Goal: Information Seeking & Learning: Learn about a topic

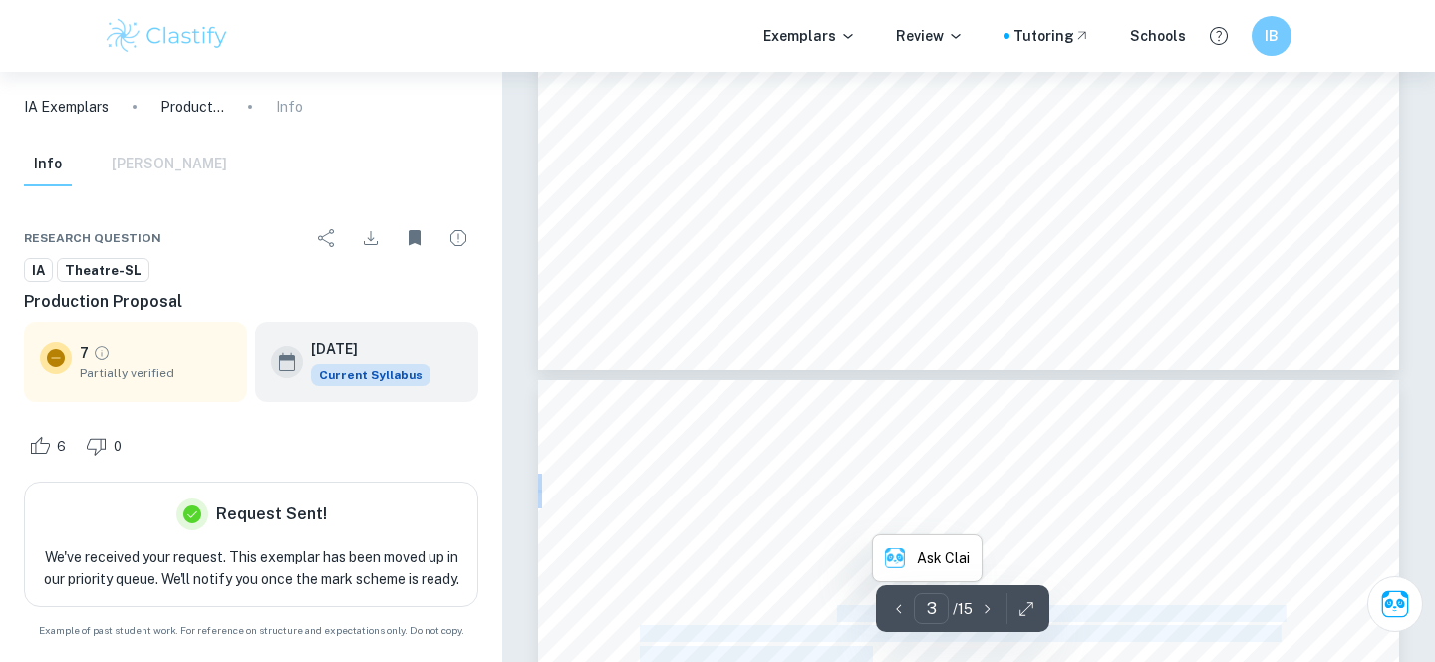
scroll to position [2135, 0]
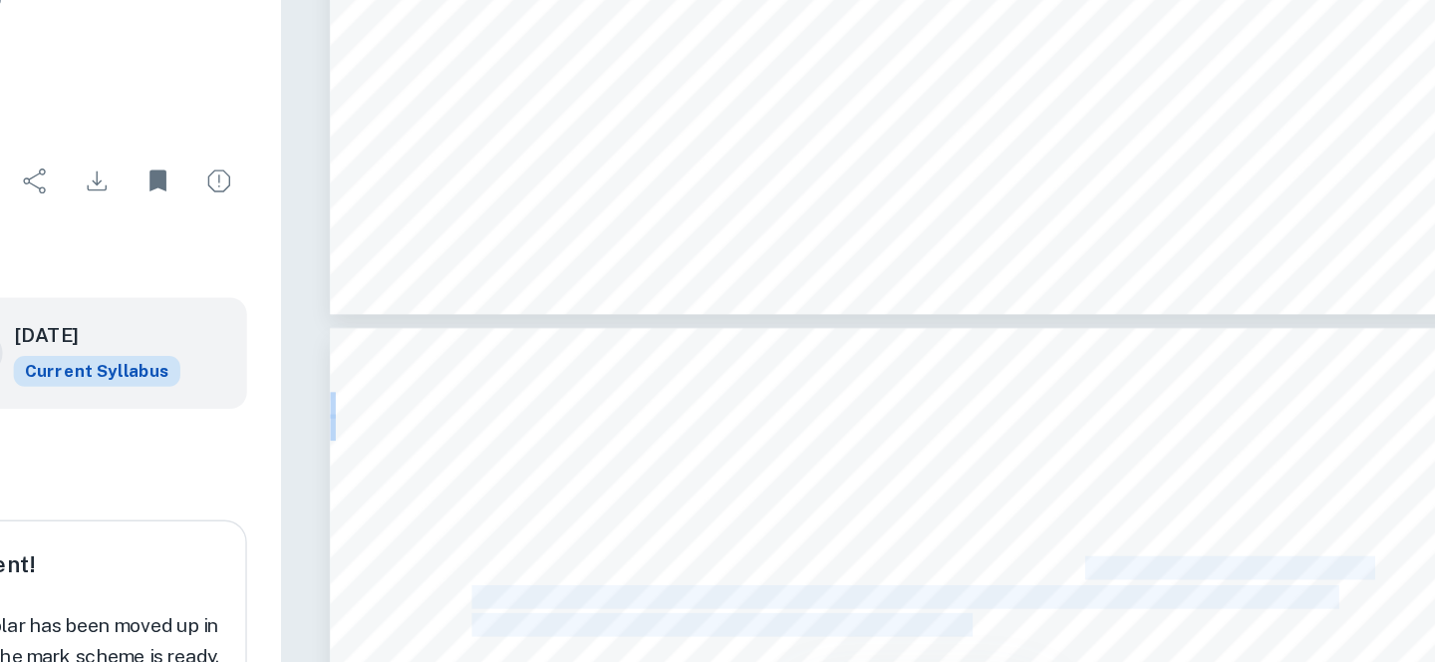
drag, startPoint x: 1078, startPoint y: 372, endPoint x: 999, endPoint y: 413, distance: 89.1
click at [999, 549] on span "where these roles within families are being redefined. This is not only a way f…" at bounding box center [966, 557] width 652 height 16
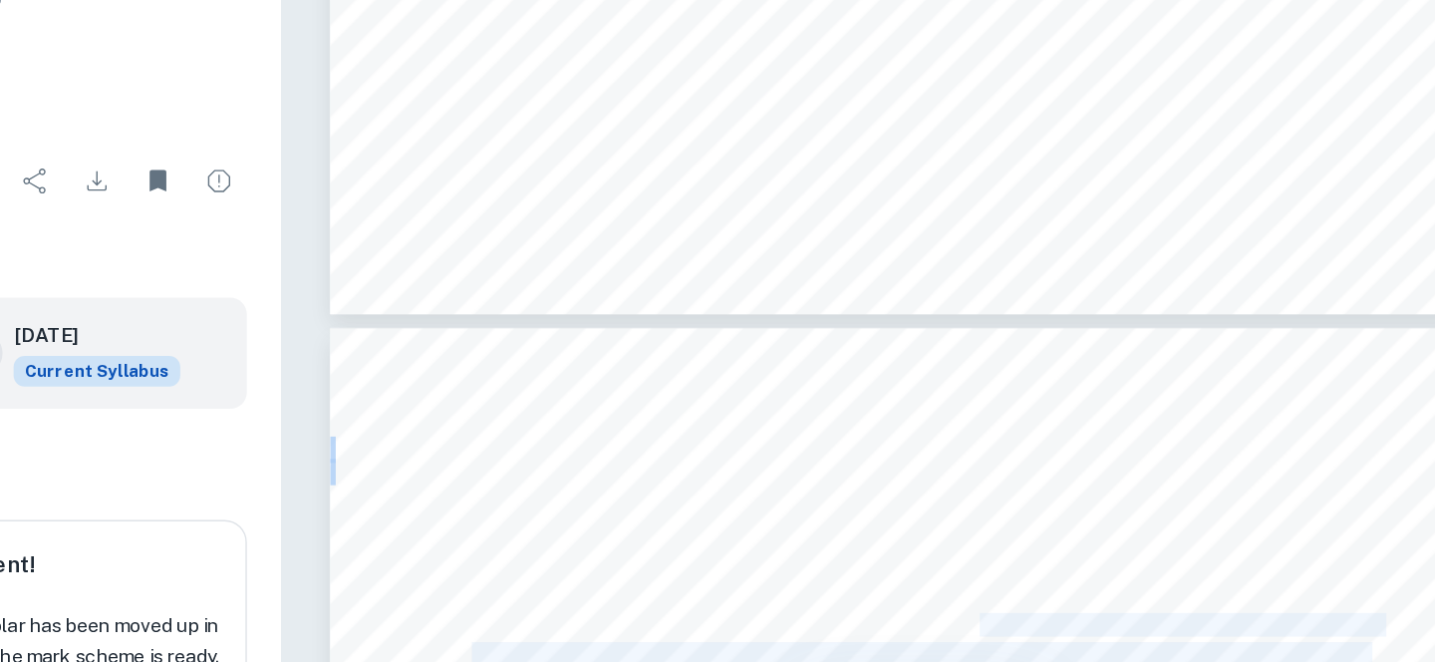
drag, startPoint x: 1002, startPoint y: 413, endPoint x: 754, endPoint y: 451, distance: 250.9
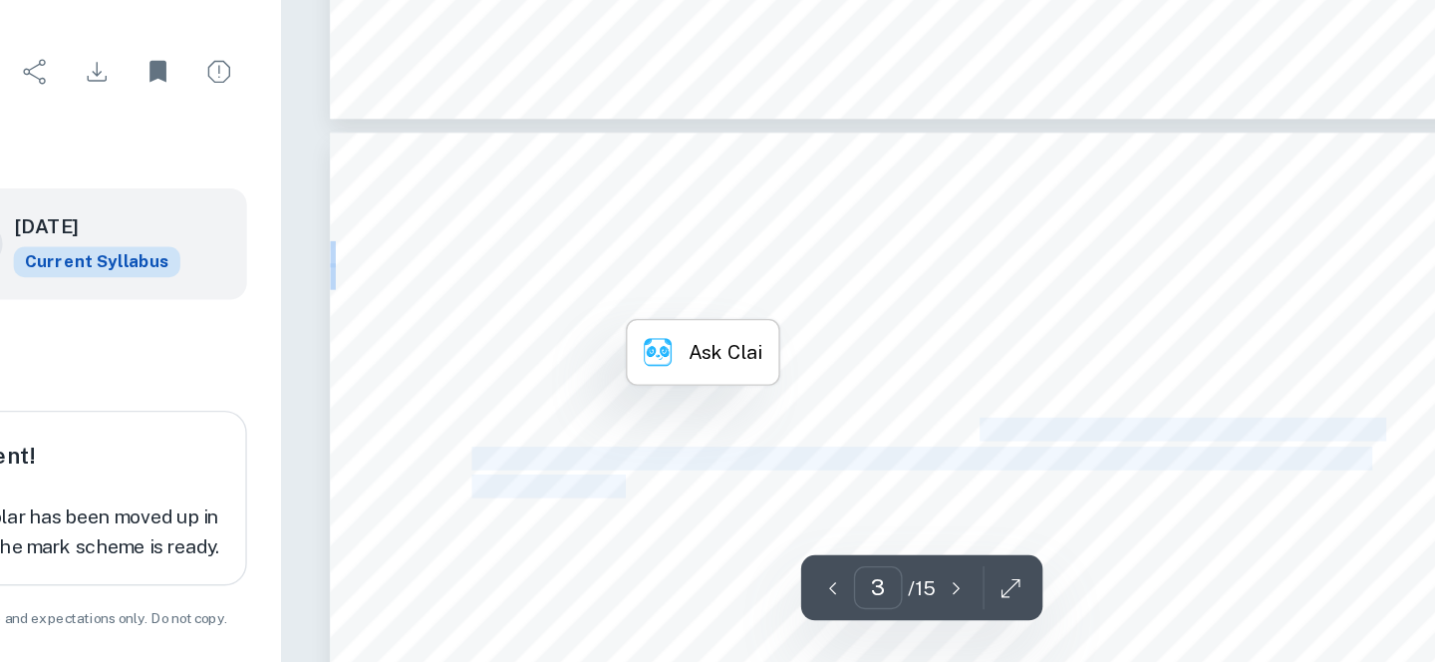
scroll to position [2204, 0]
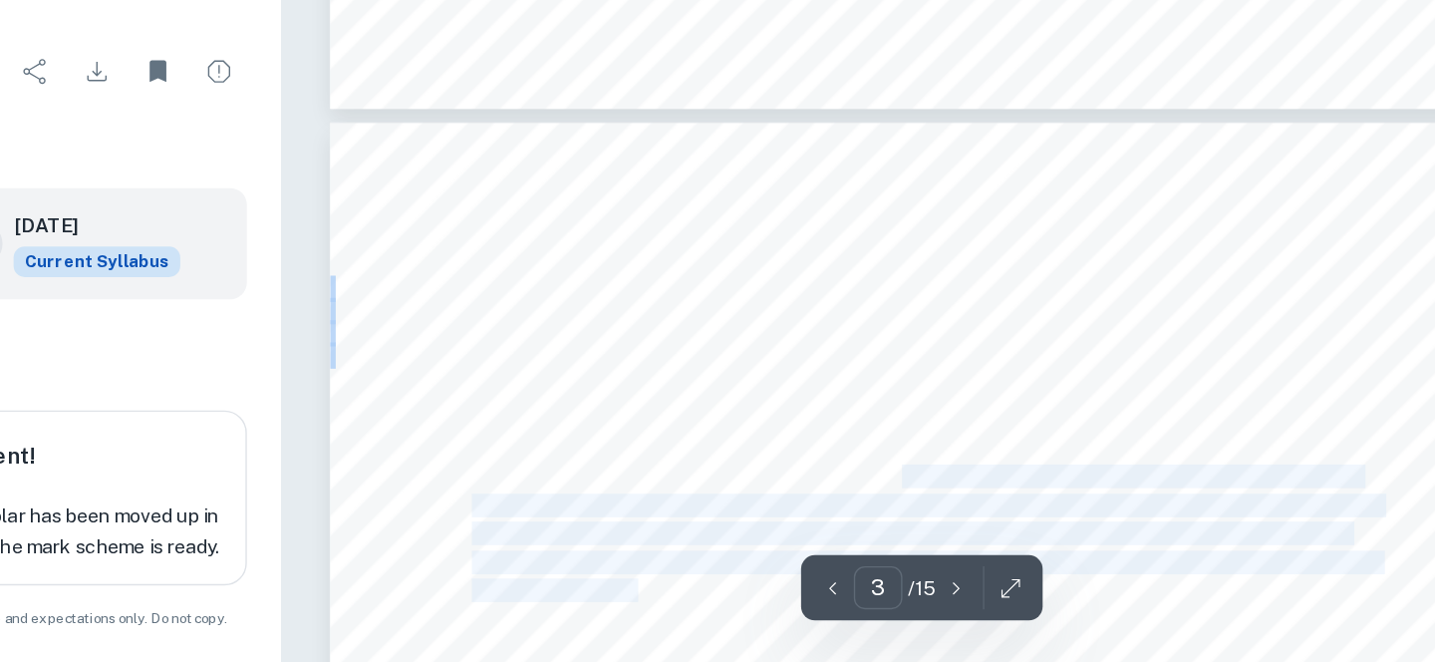
drag, startPoint x: 946, startPoint y: 382, endPoint x: 759, endPoint y: 471, distance: 207.7
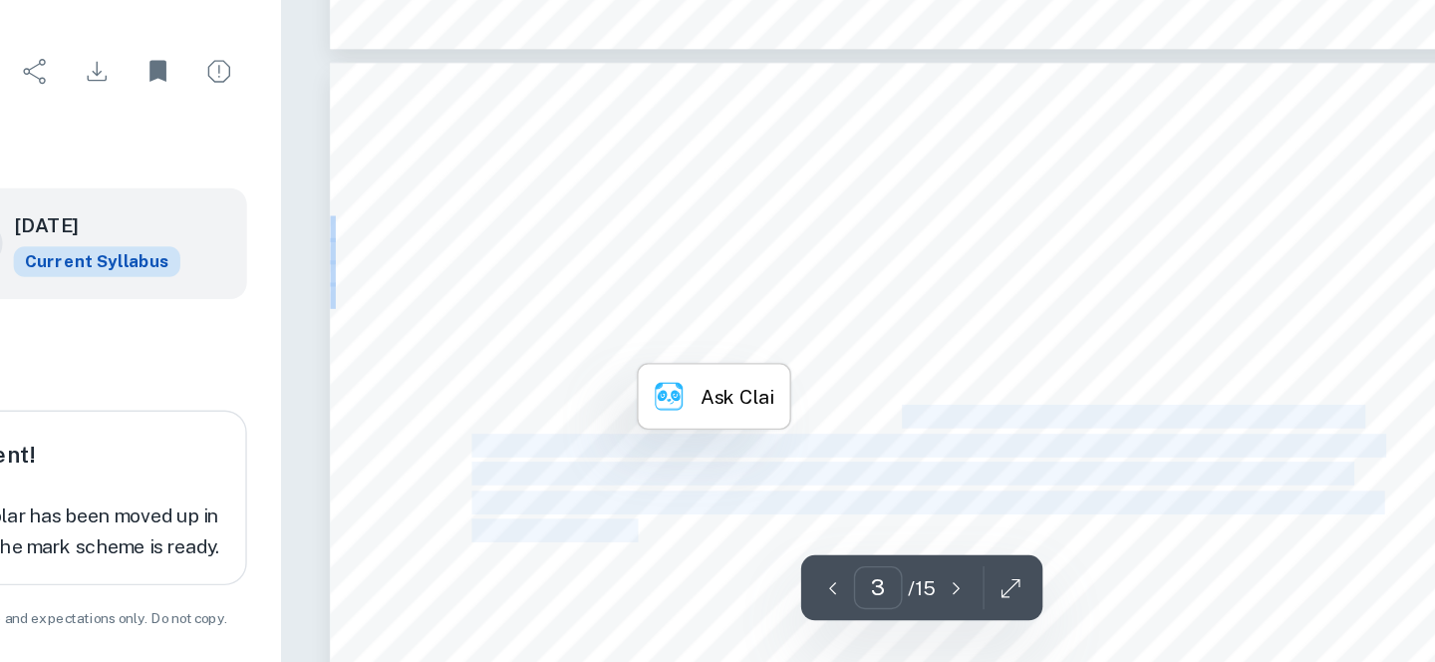
scroll to position [2247, 0]
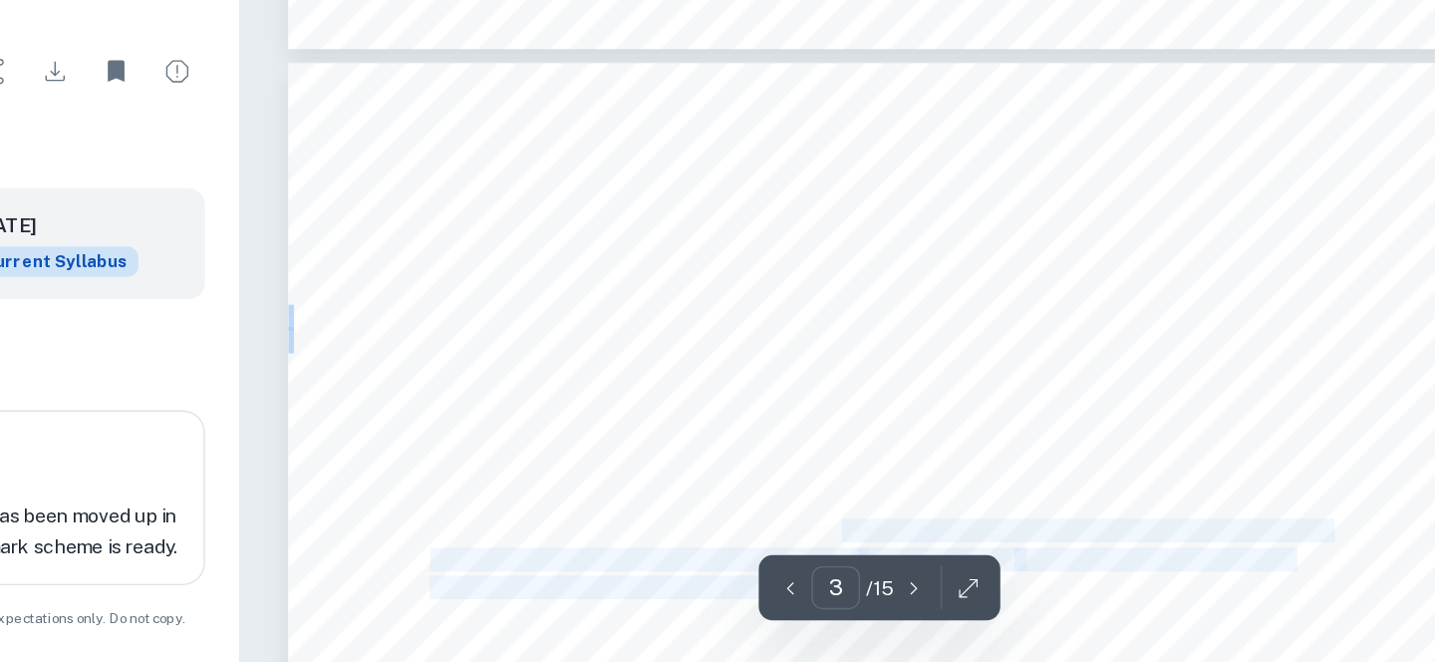
drag, startPoint x: 935, startPoint y: 429, endPoint x: 914, endPoint y: 474, distance: 49.9
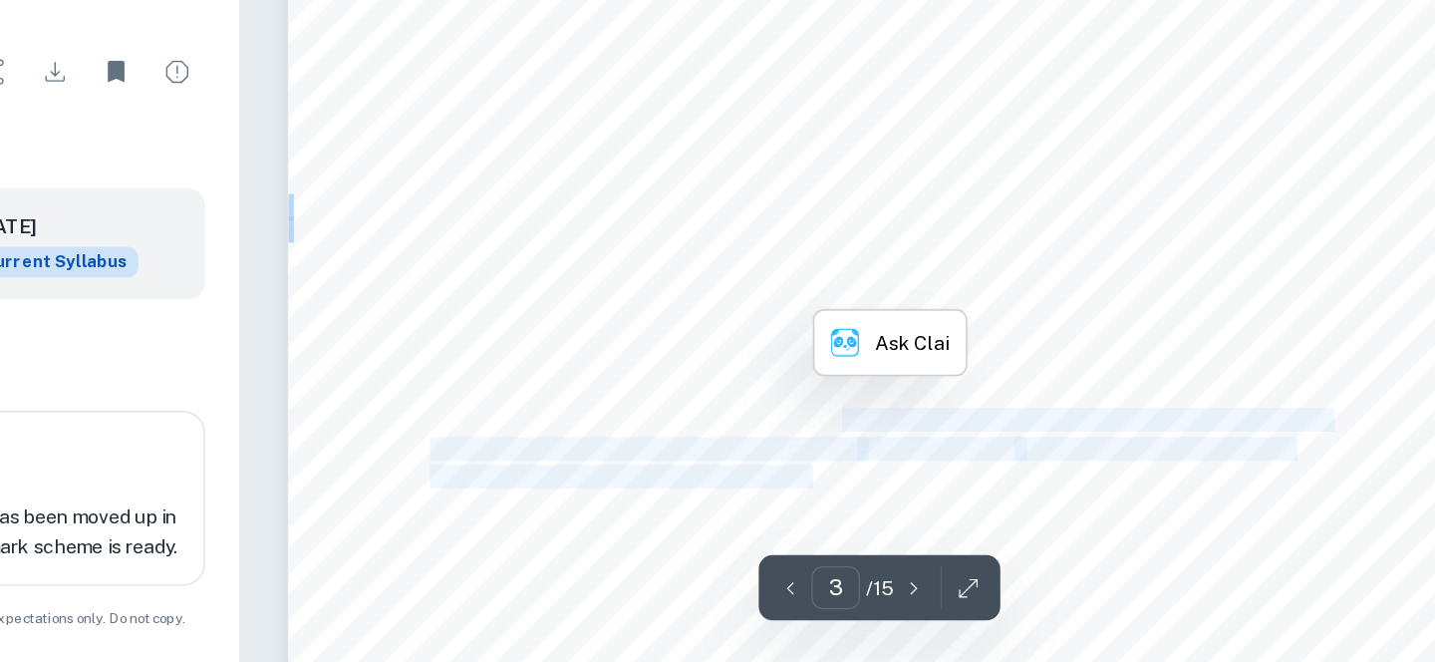
scroll to position [2326, 0]
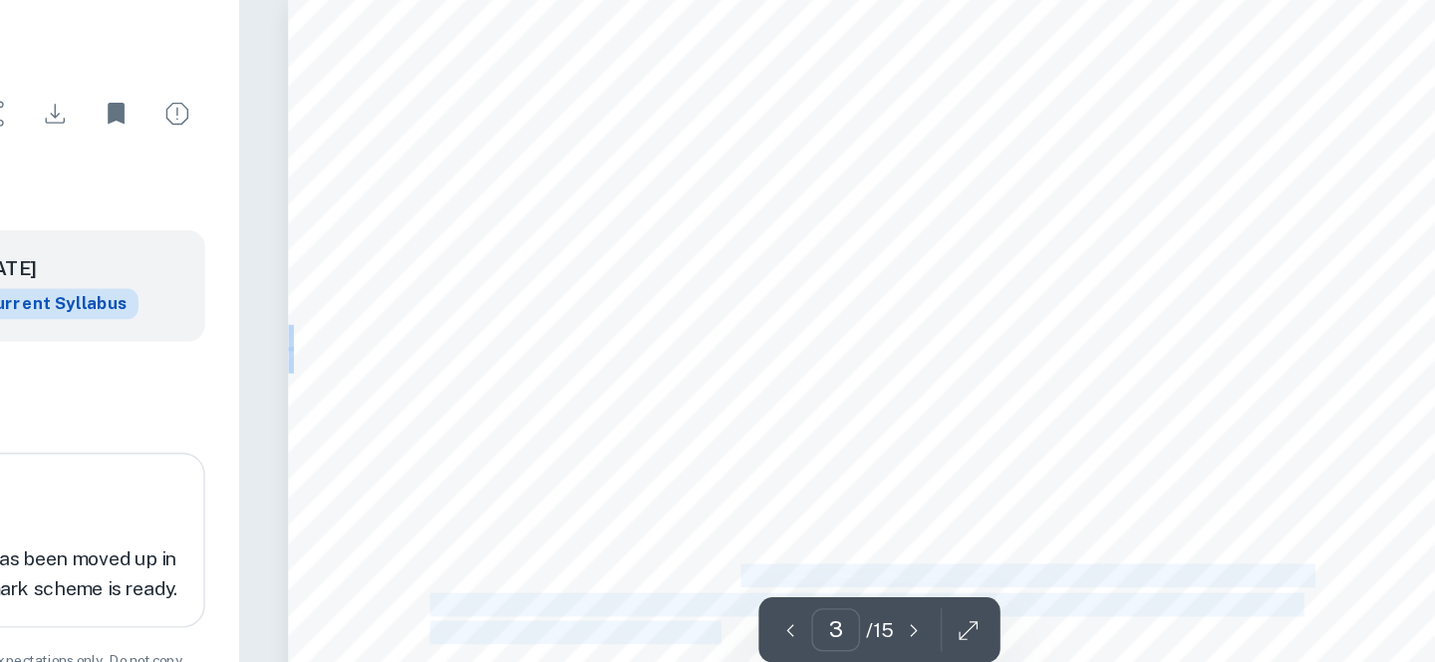
drag, startPoint x: 864, startPoint y: 399, endPoint x: 846, endPoint y: 476, distance: 79.8
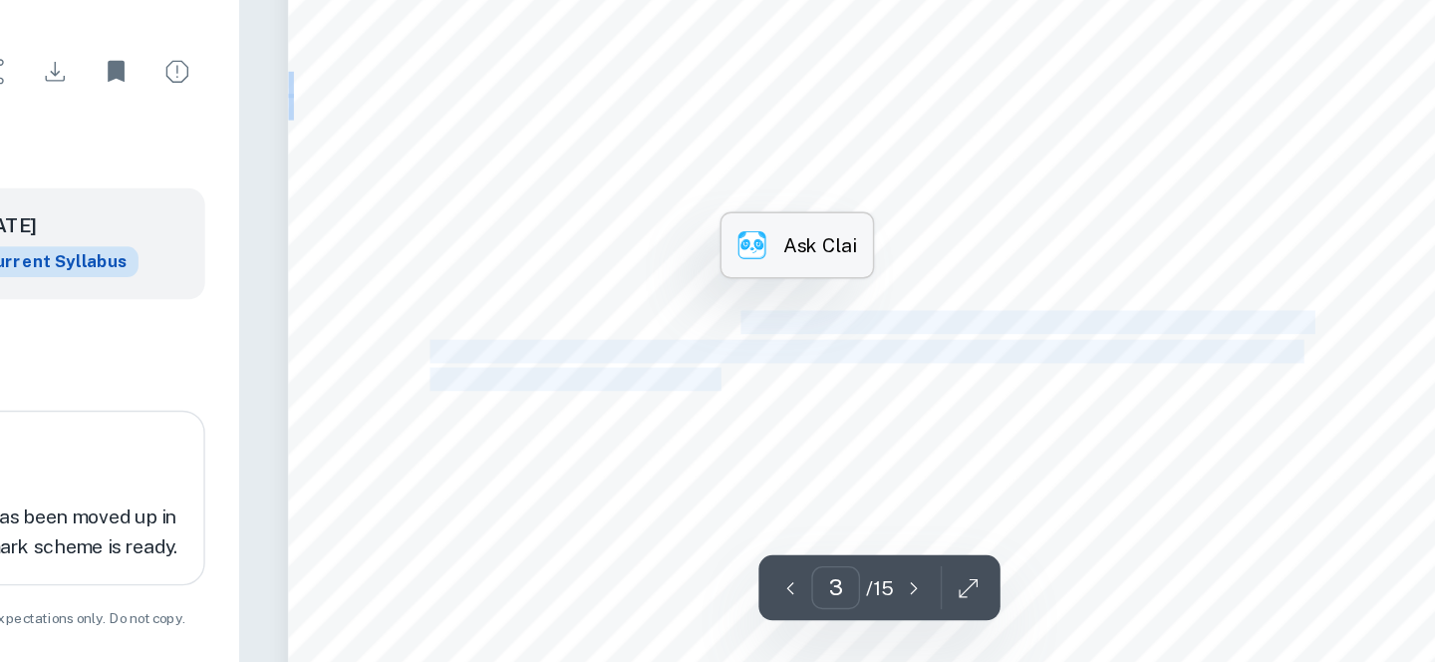
scroll to position [2481, 0]
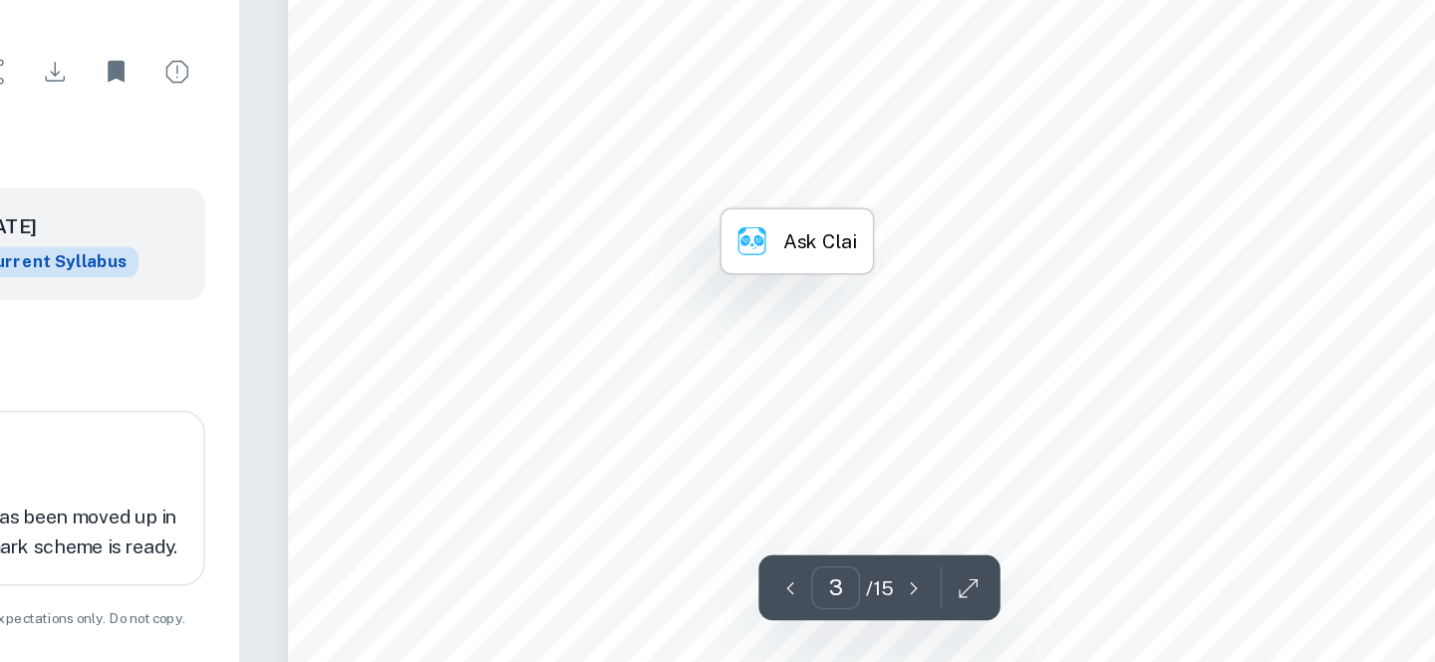
click at [800, 572] on span "mother, [PERSON_NAME], invites relatives to stay at their home" at bounding box center [860, 580] width 441 height 16
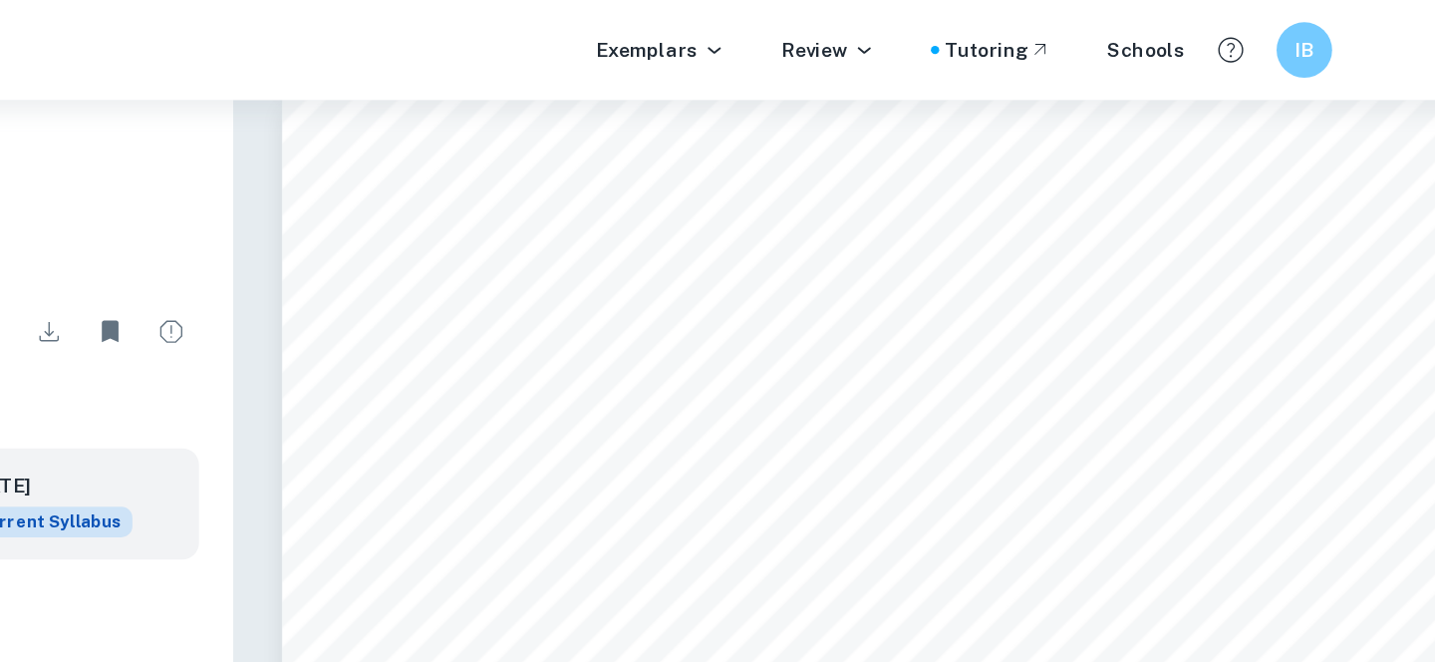
scroll to position [2408, 0]
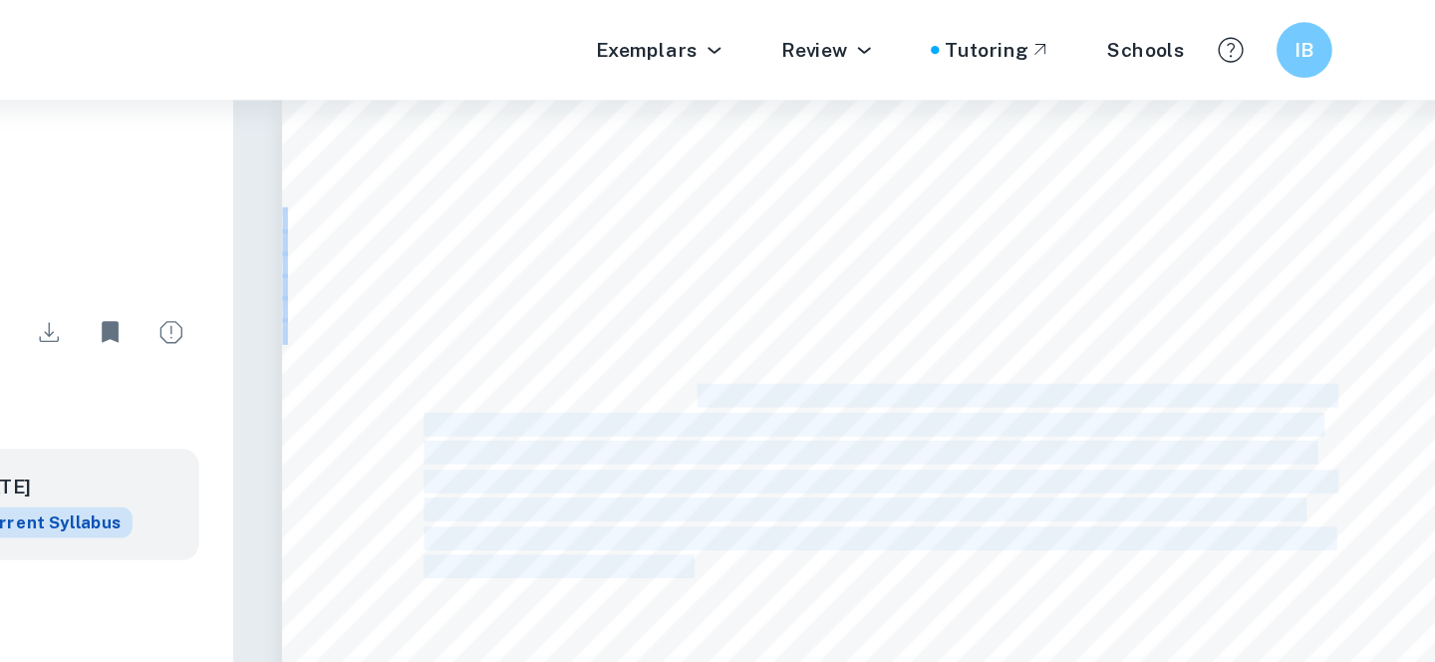
drag, startPoint x: 836, startPoint y: 139, endPoint x: 831, endPoint y: 259, distance: 119.7
click at [831, 259] on div "A2: The main aspect of the play I want to focus on is to visualize and emphasiz…" at bounding box center [968, 628] width 861 height 1114
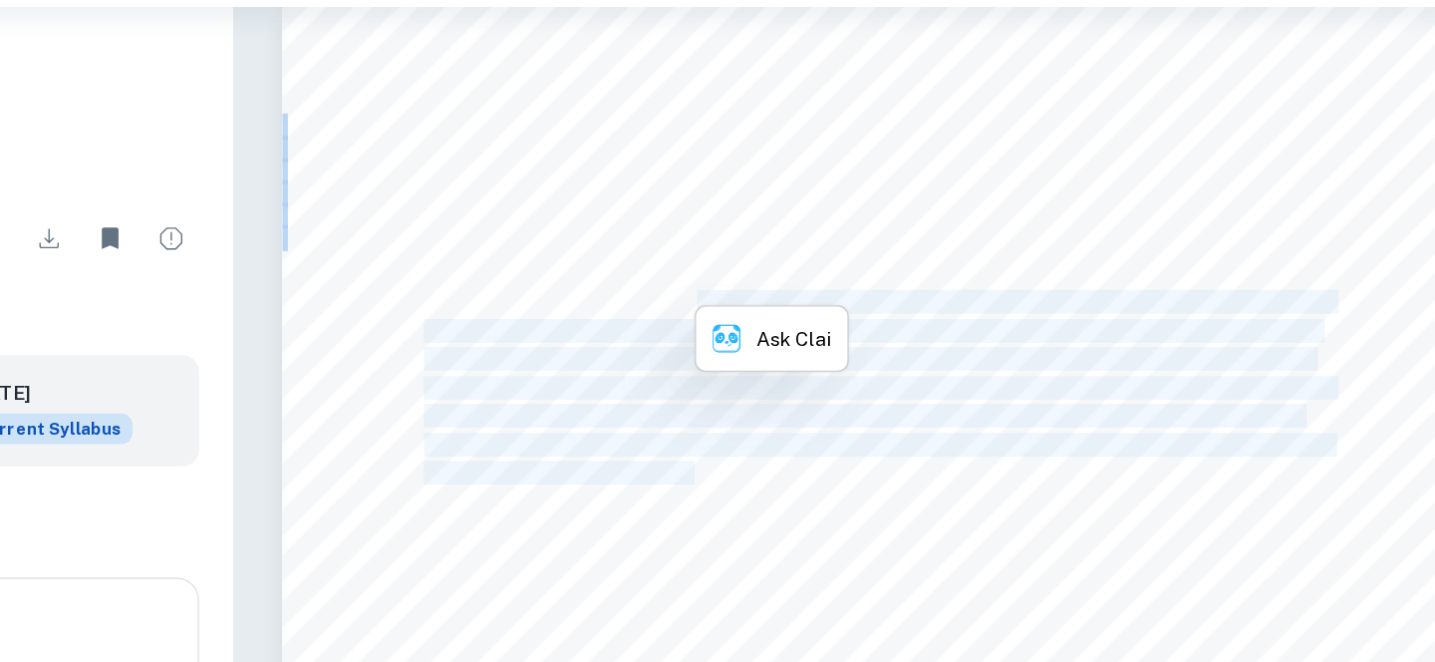
click at [815, 317] on div "A2: The main aspect of the play I want to focus on is to visualize and emphasiz…" at bounding box center [968, 628] width 861 height 1114
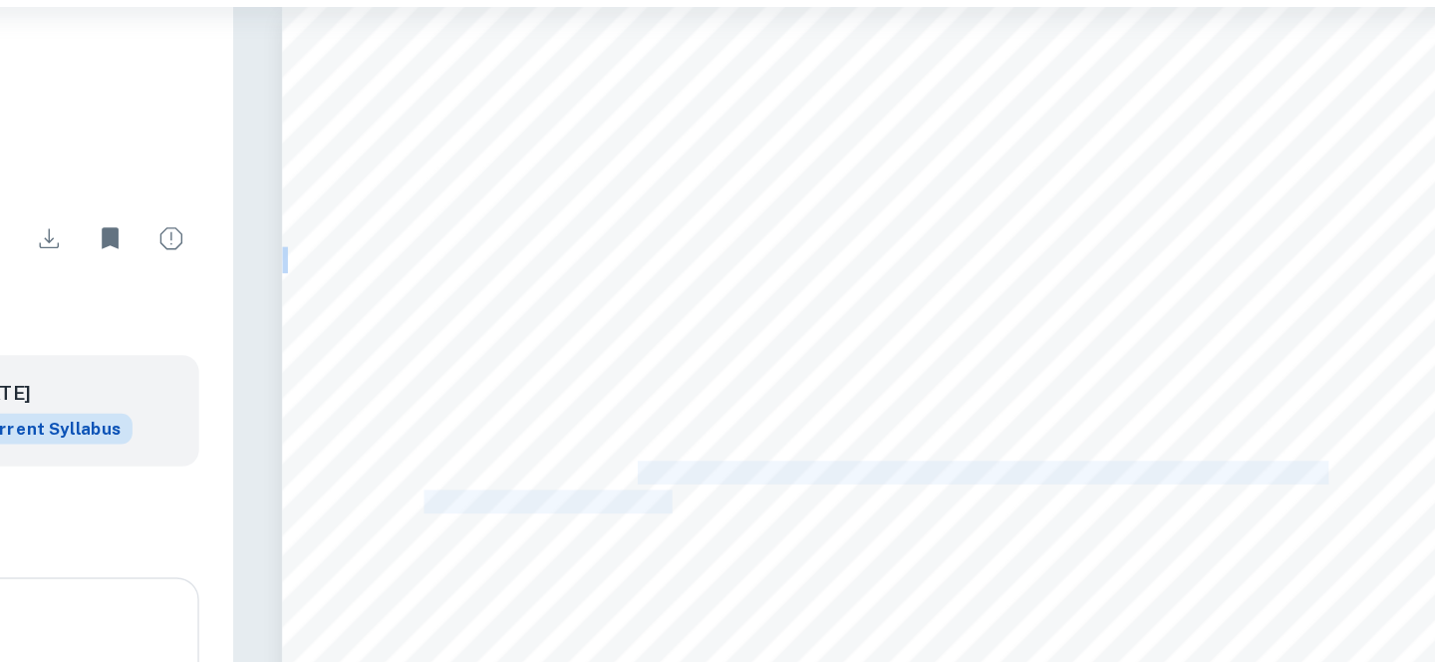
drag, startPoint x: 791, startPoint y: 262, endPoint x: 817, endPoint y: 292, distance: 39.6
click at [817, 292] on div "A2: The main aspect of the play I want to focus on is to visualize and emphasiz…" at bounding box center [968, 628] width 861 height 1114
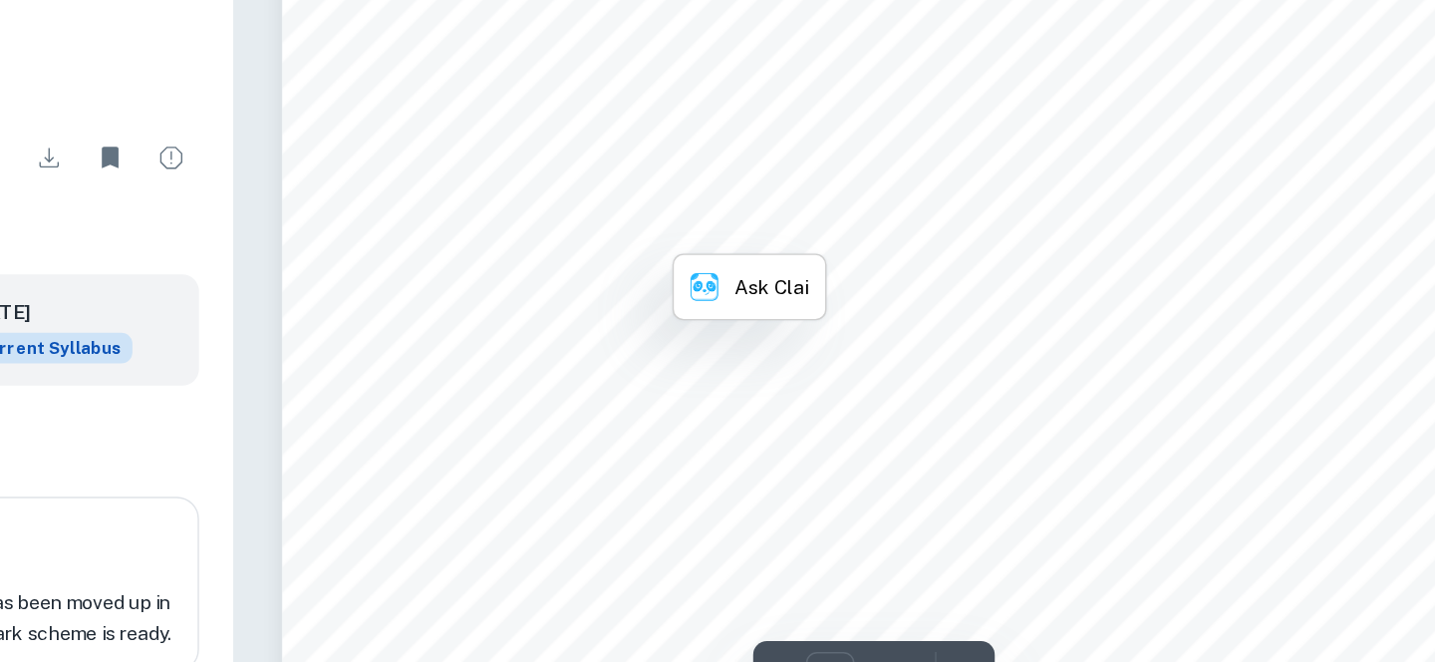
click at [689, 501] on span "The idea of utilizing theatrical elements of production or performance to indir…" at bounding box center [952, 509] width 624 height 16
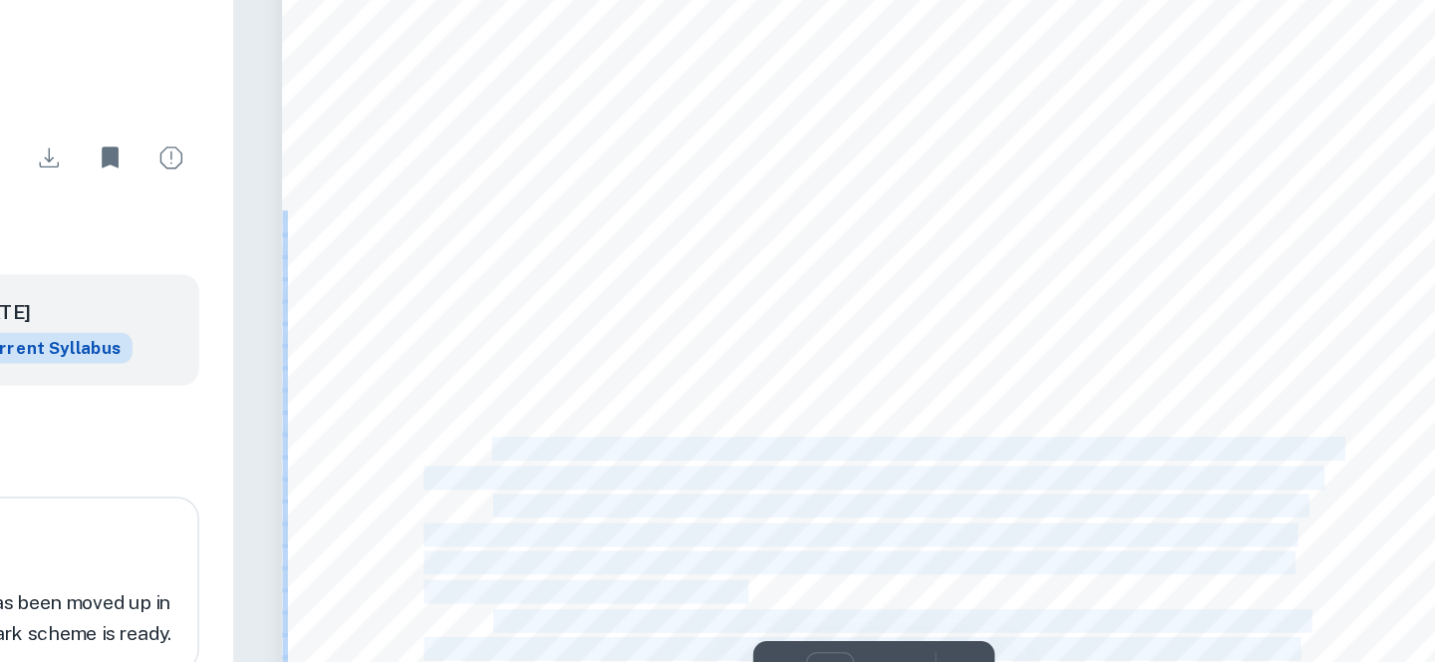
drag, startPoint x: 689, startPoint y: 301, endPoint x: 884, endPoint y: 410, distance: 223.1
click at [884, 410] on div "A2: The main aspect of the play I want to focus on is to visualize and emphasiz…" at bounding box center [968, 628] width 861 height 1114
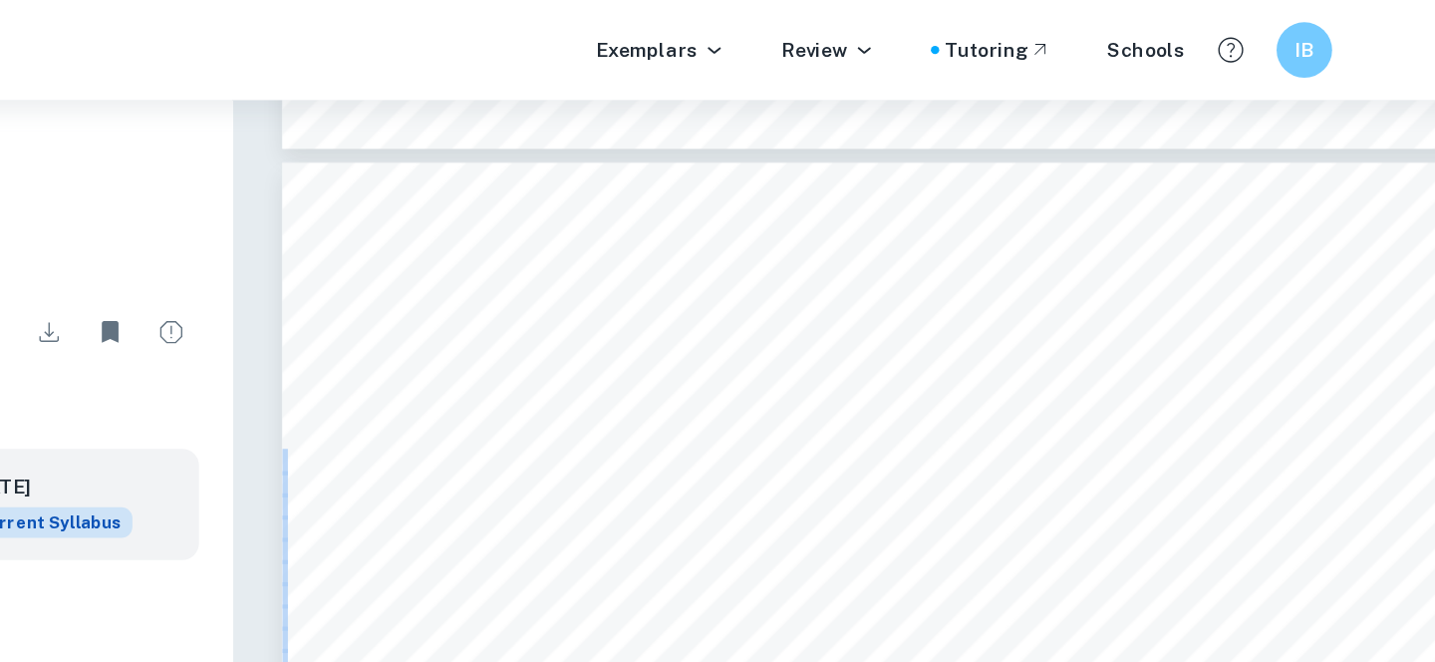
scroll to position [2361, 0]
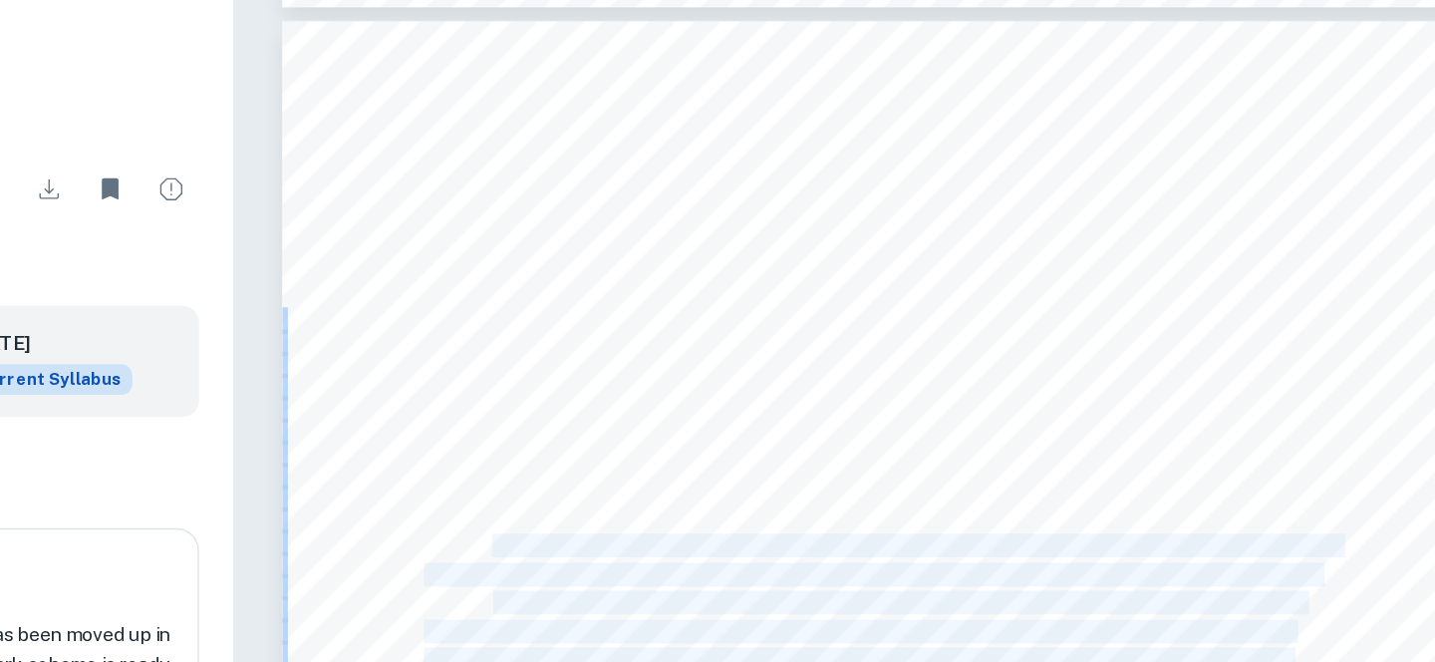
click at [815, 507] on span "issue of social roles in a light and humorous way allowing for new perspectives…" at bounding box center [961, 515] width 643 height 16
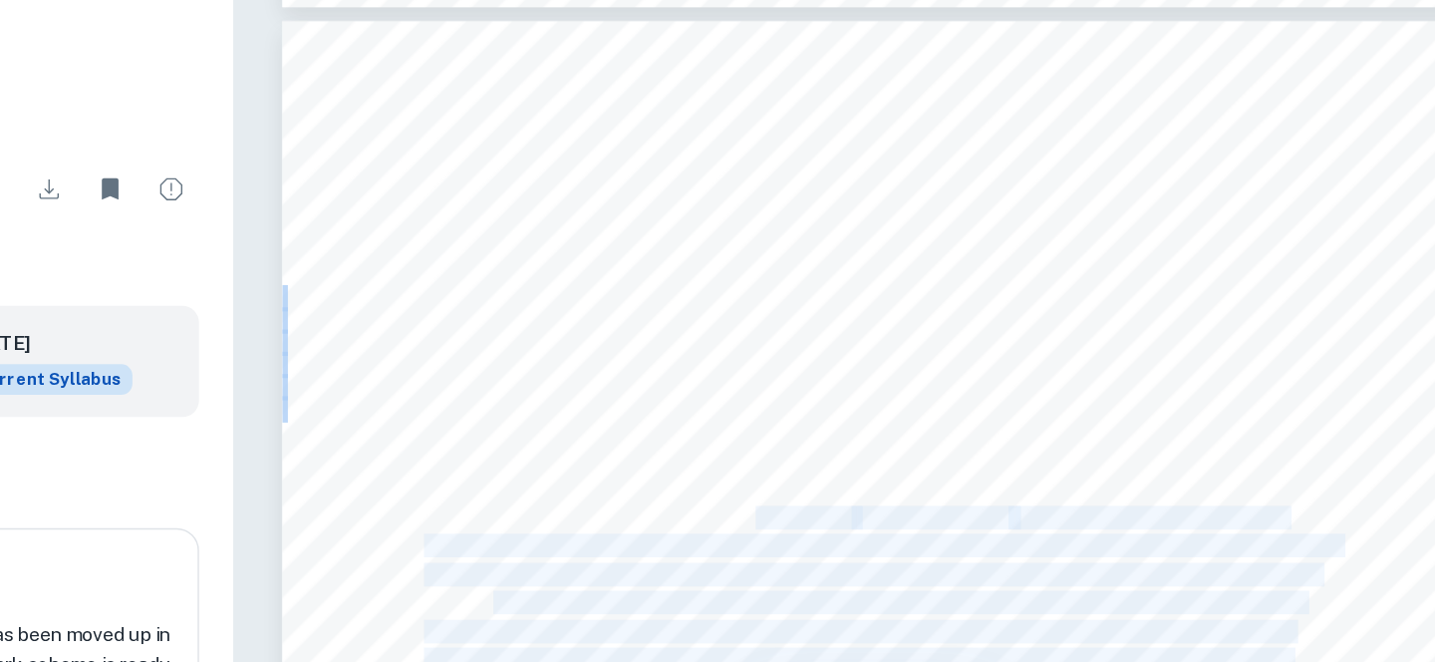
drag, startPoint x: 878, startPoint y: 339, endPoint x: 861, endPoint y: 451, distance: 113.8
click at [861, 451] on div "A2: The main aspect of the play I want to focus on is to visualize and emphasiz…" at bounding box center [968, 675] width 861 height 1114
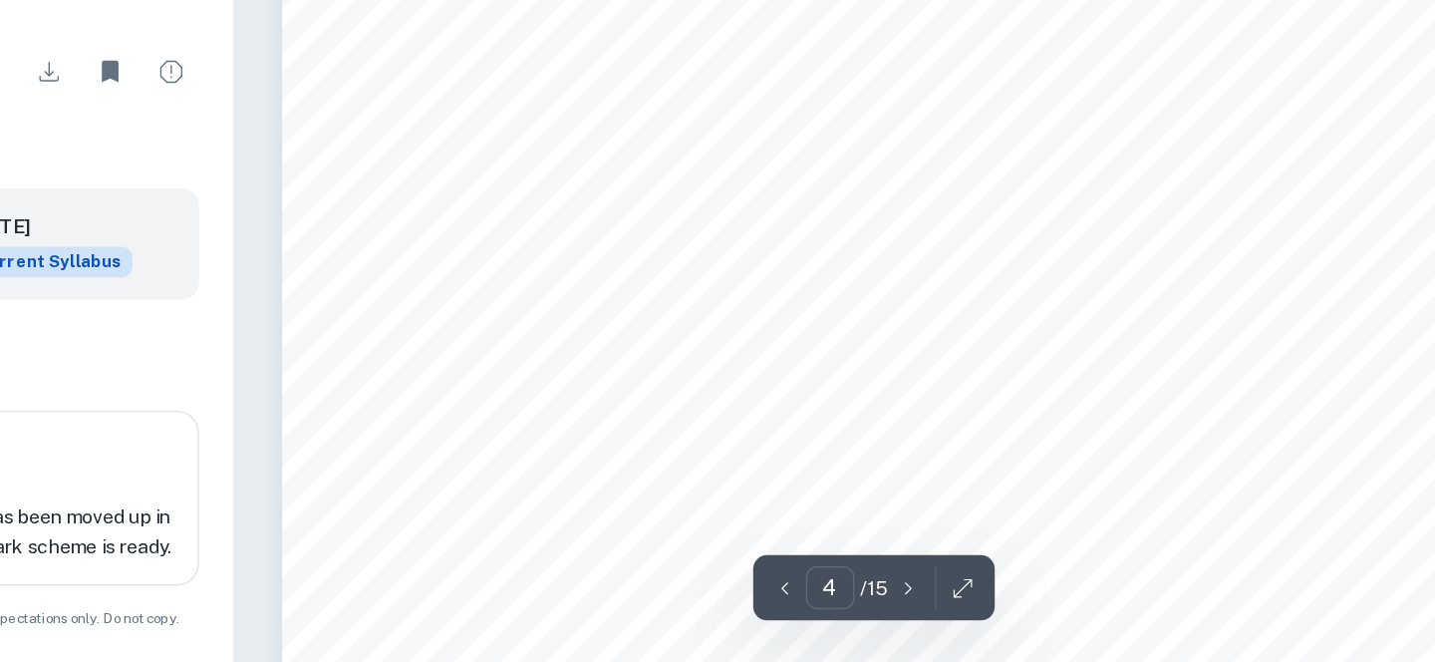
scroll to position [3825, 0]
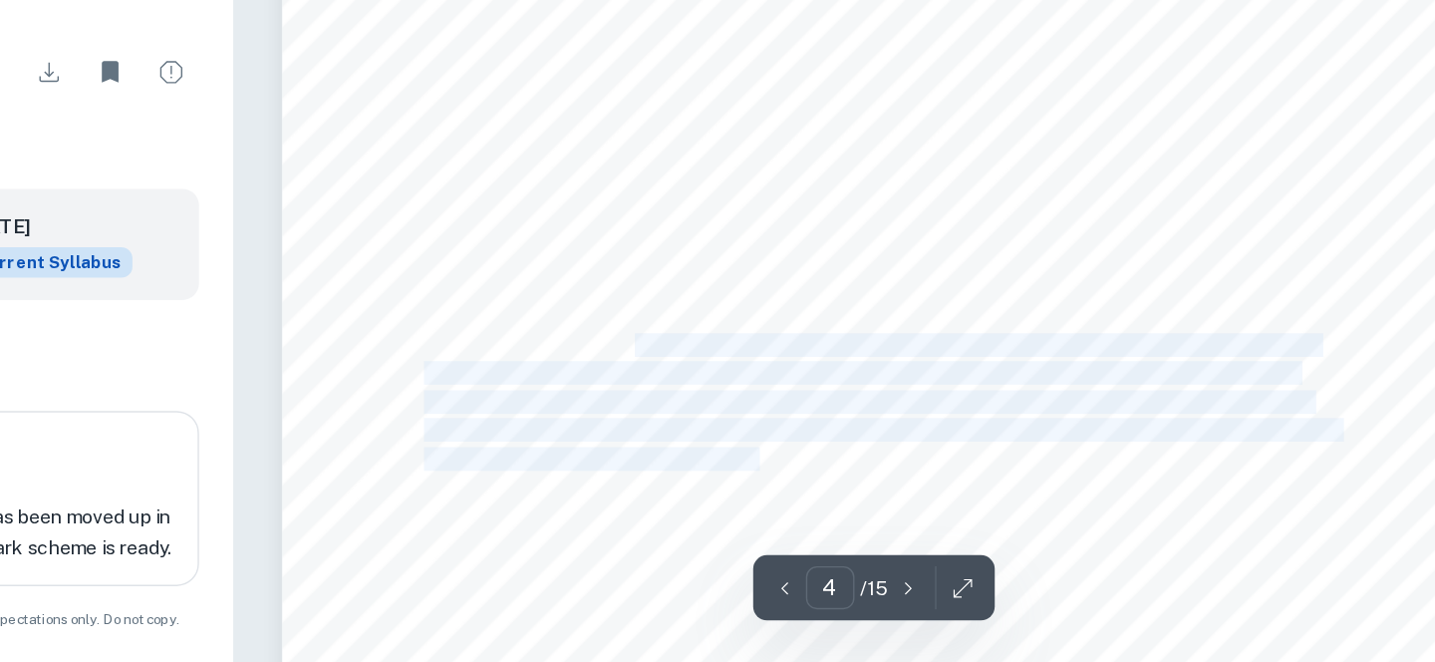
drag, startPoint x: 787, startPoint y: 295, endPoint x: 879, endPoint y: 380, distance: 124.8
click at [879, 380] on div "example, there is a moment in the beginning where the father sees a rubber plan…" at bounding box center [968, 335] width 861 height 1114
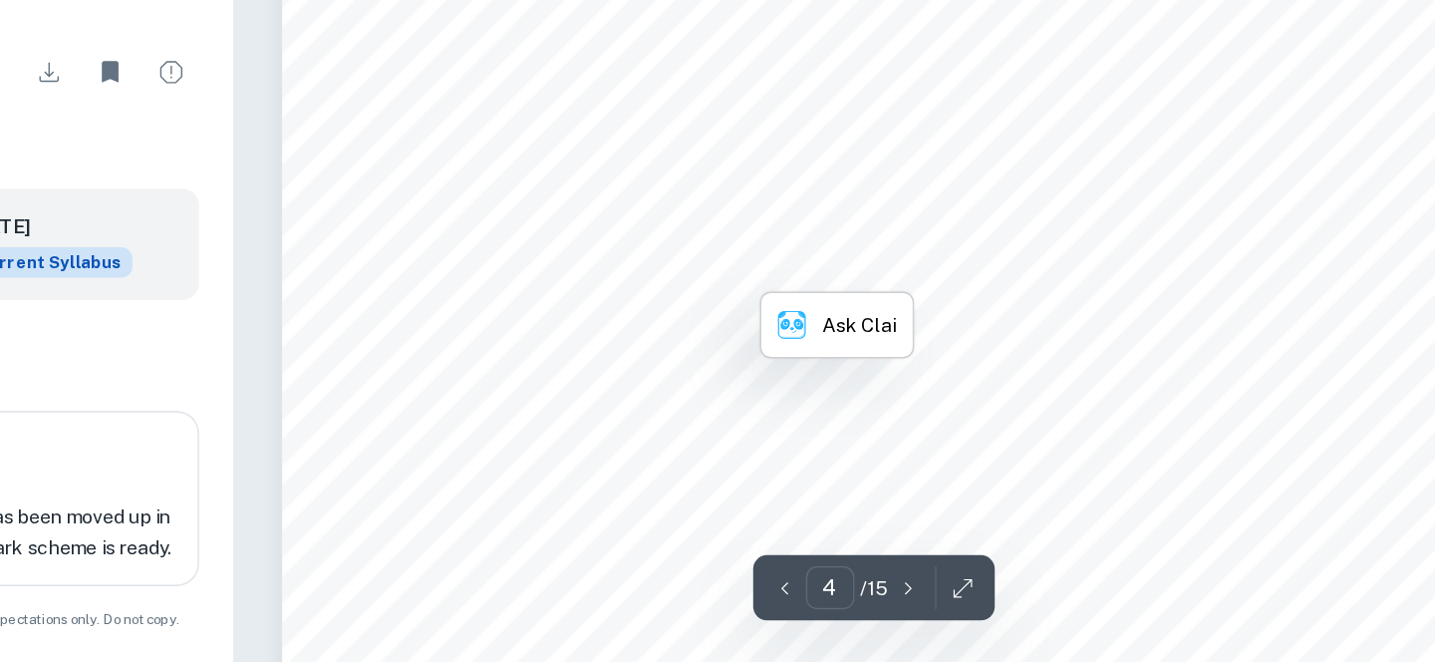
click at [1043, 508] on span "actions that can be seen throughout the play where members will be able to catc…" at bounding box center [951, 516] width 623 height 16
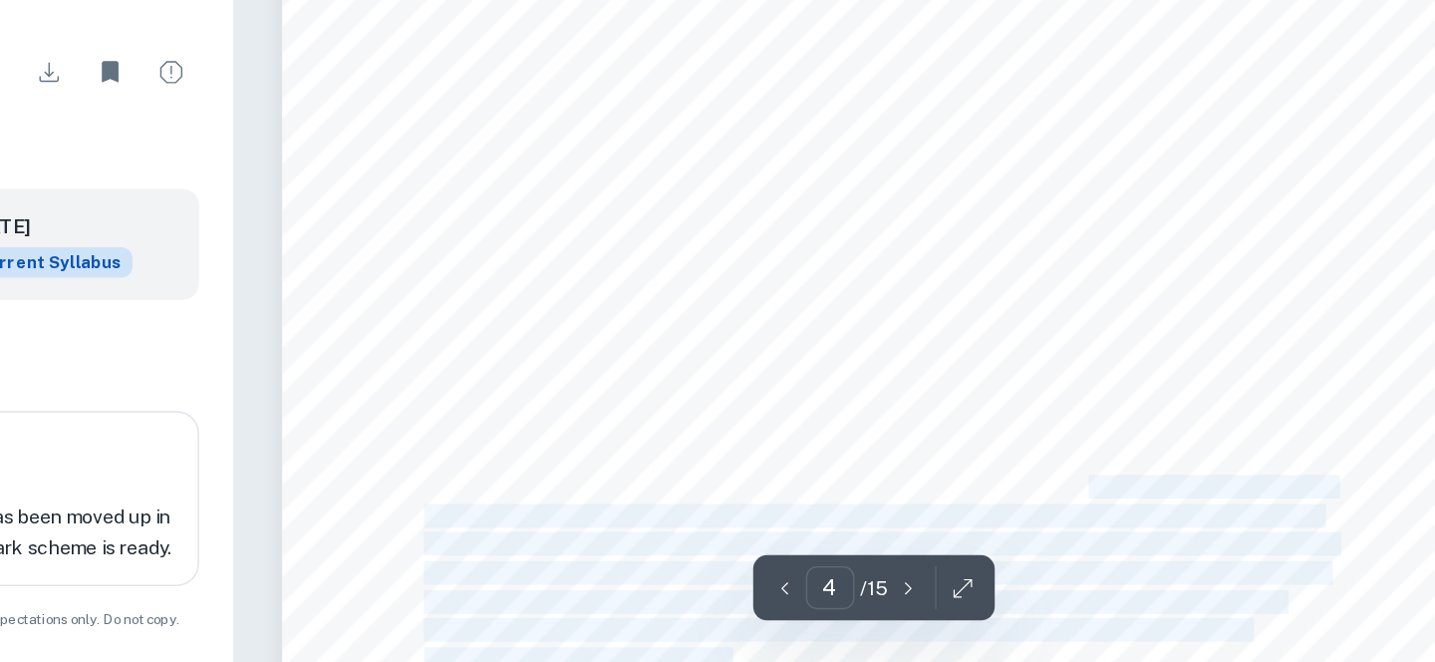
drag, startPoint x: 1117, startPoint y: 403, endPoint x: 1114, endPoint y: 514, distance: 110.6
click at [1114, 514] on div "example, there is a moment in the beginning where the father sees a rubber plan…" at bounding box center [968, 335] width 861 height 1114
click at [1035, 550] on span "a large space for furniture that can be put on the stage in which how we layout…" at bounding box center [962, 558] width 644 height 16
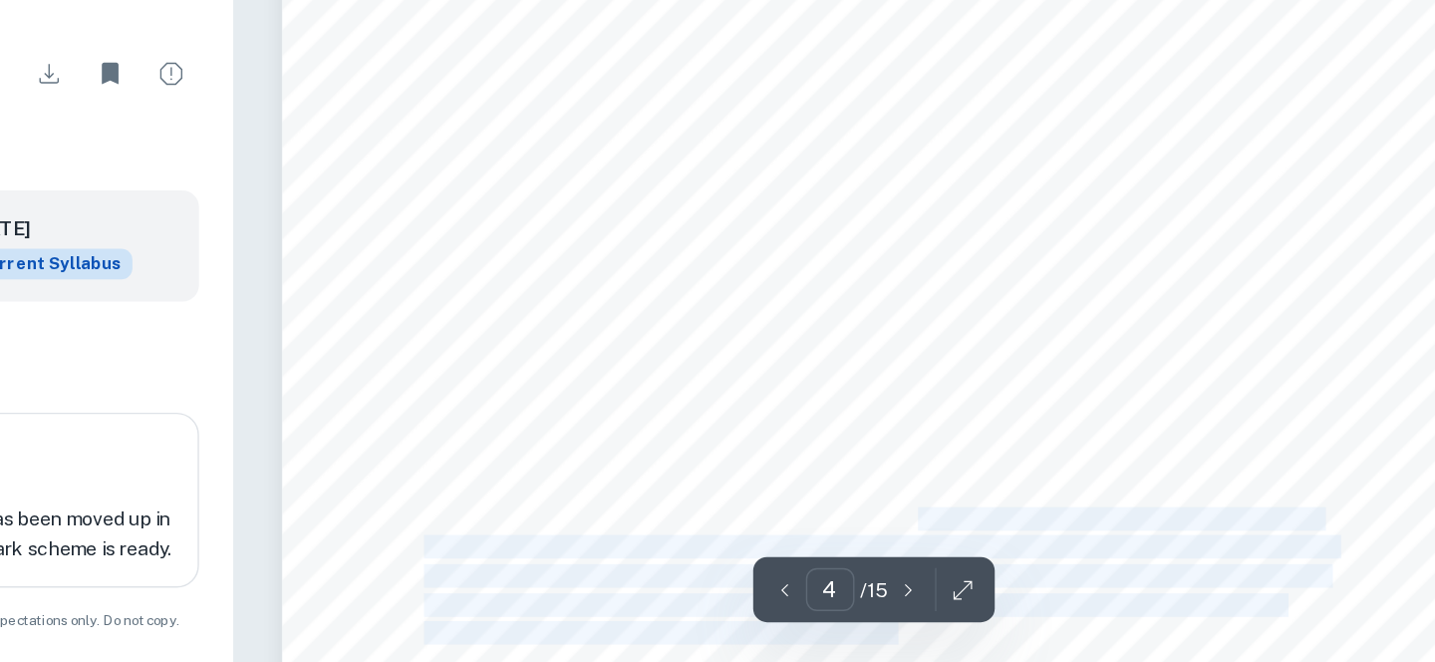
drag, startPoint x: 993, startPoint y: 422, endPoint x: 983, endPoint y: 505, distance: 83.3
click at [983, 505] on div "example, there is a moment in the beginning where the father sees a rubber plan…" at bounding box center [968, 336] width 861 height 1114
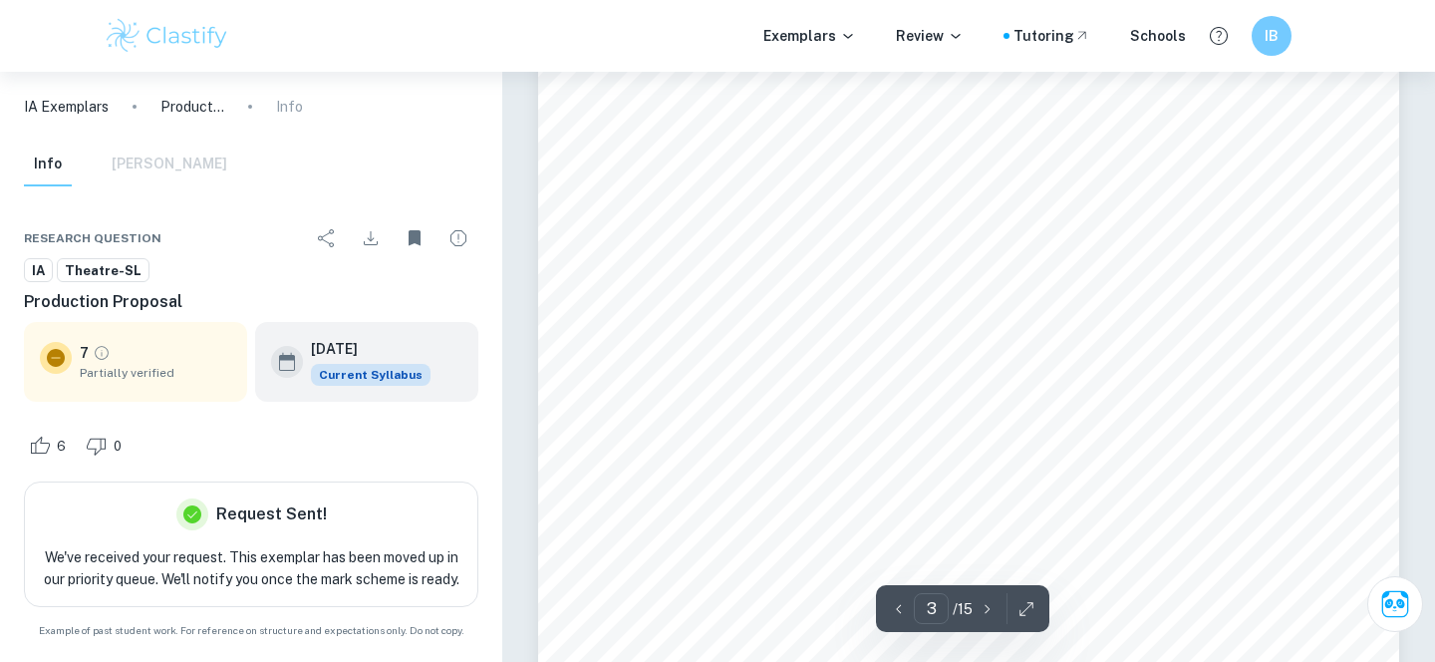
scroll to position [2891, 0]
drag, startPoint x: 876, startPoint y: 411, endPoint x: 902, endPoint y: 445, distance: 42.6
click at [902, 445] on div "A2: The main aspect of the play I want to focus on is to visualize and emphasiz…" at bounding box center [968, 145] width 861 height 1114
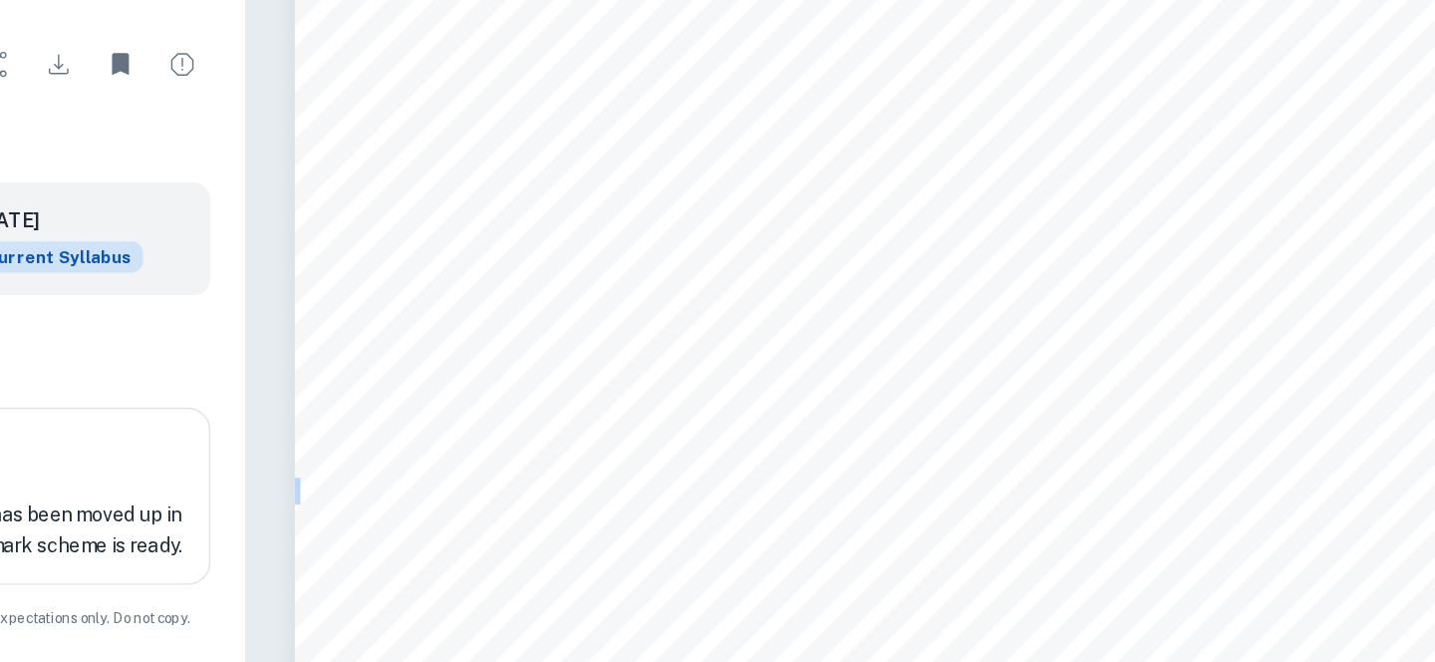
scroll to position [2635, 0]
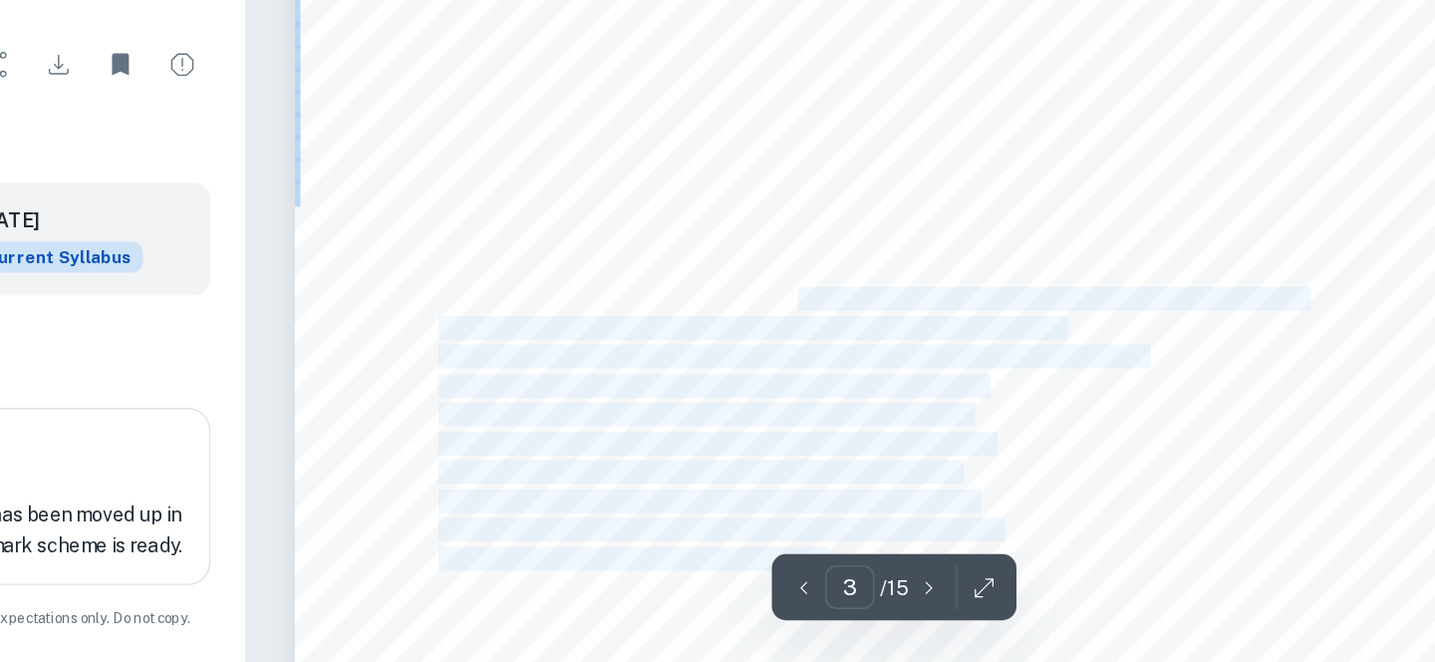
drag, startPoint x: 893, startPoint y: 273, endPoint x: 913, endPoint y: 490, distance: 218.1
click at [913, 490] on div "A2: The main aspect of the play I want to focus on is to visualize and emphasiz…" at bounding box center [968, 401] width 861 height 1114
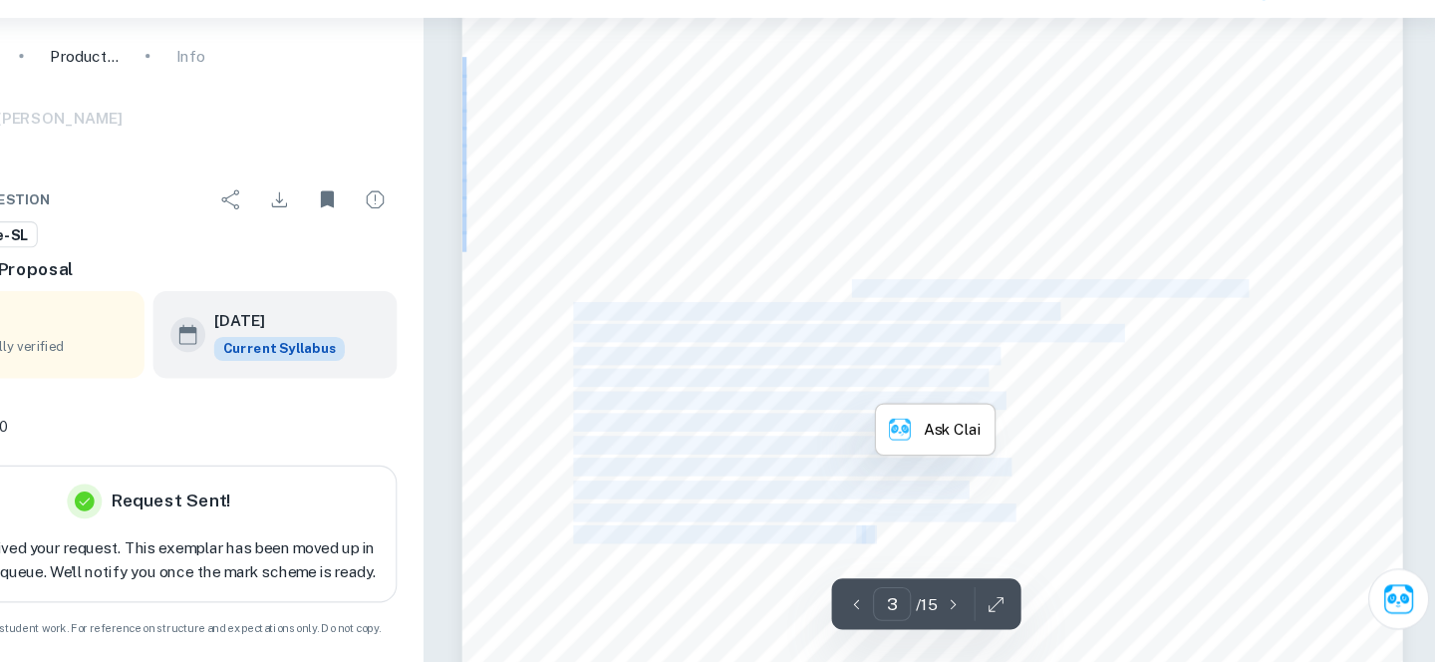
scroll to position [2721, 0]
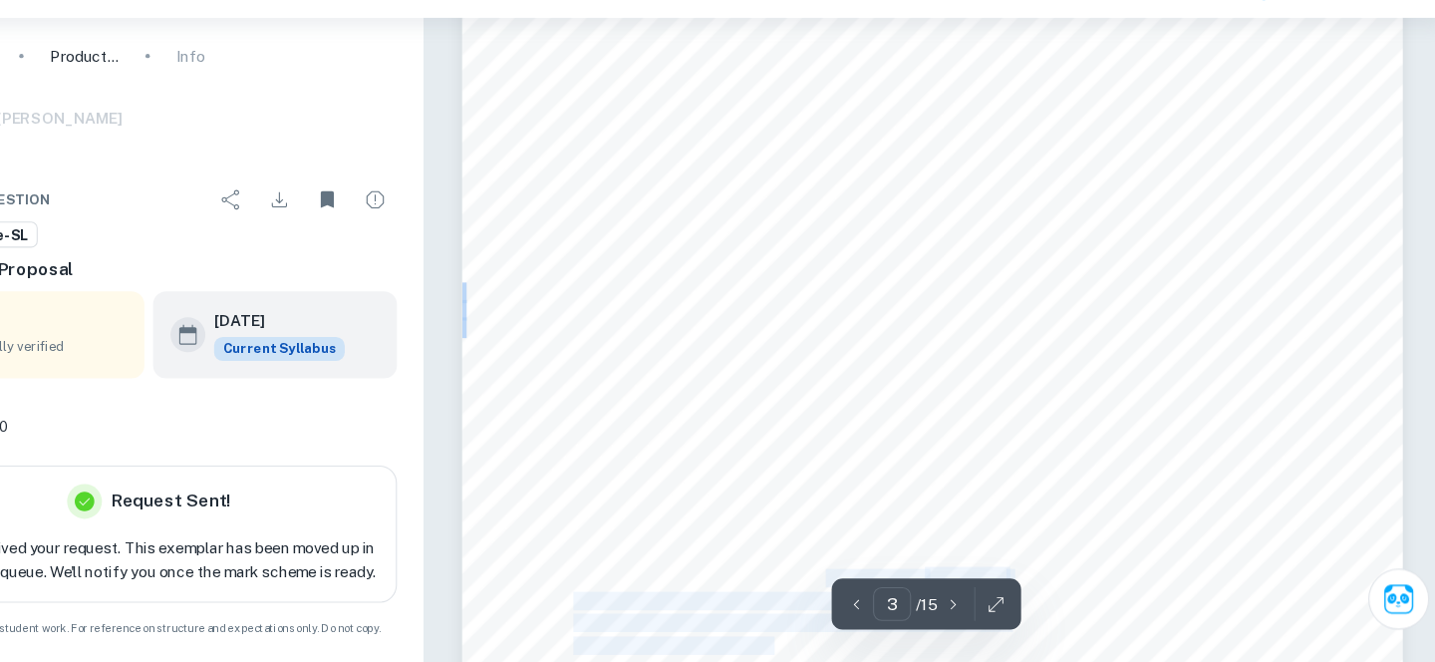
drag, startPoint x: 870, startPoint y: 440, endPoint x: 821, endPoint y: 505, distance: 81.1
click at [821, 505] on div "A2: The main aspect of the play I want to focus on is to visualize and emphasiz…" at bounding box center [968, 315] width 861 height 1114
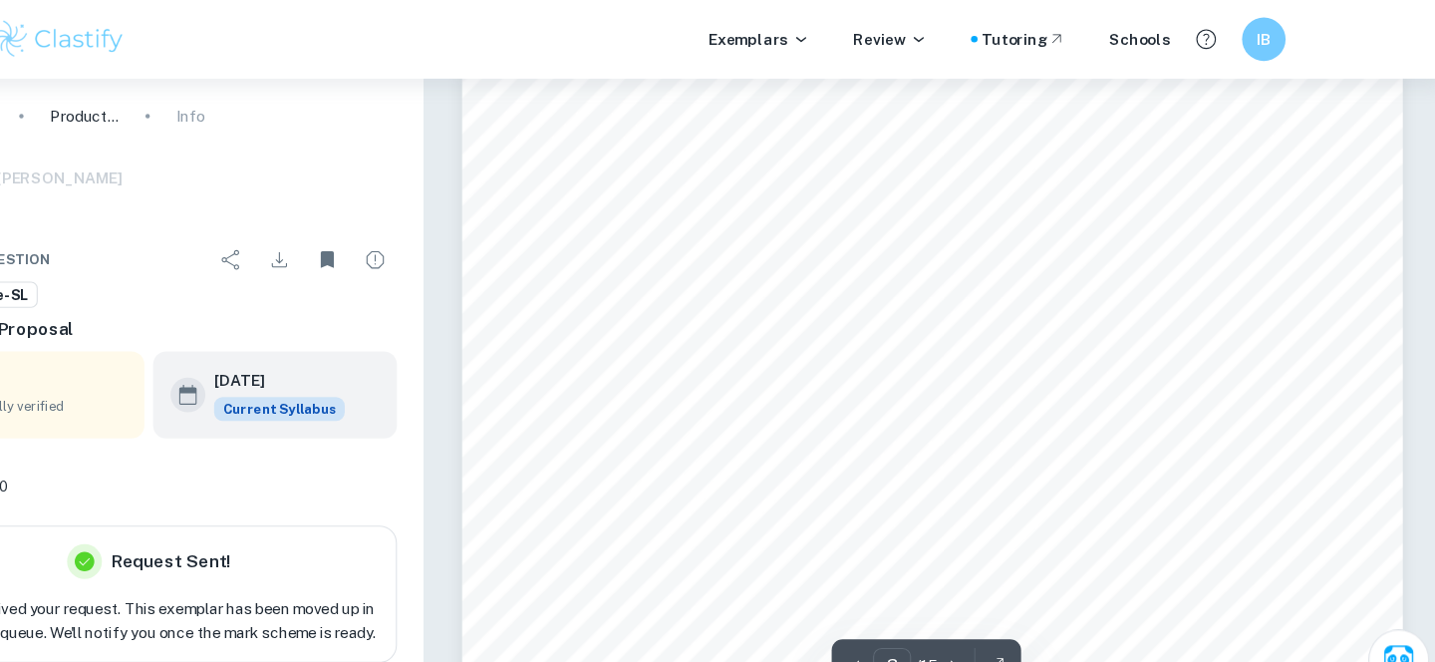
scroll to position [2421, 0]
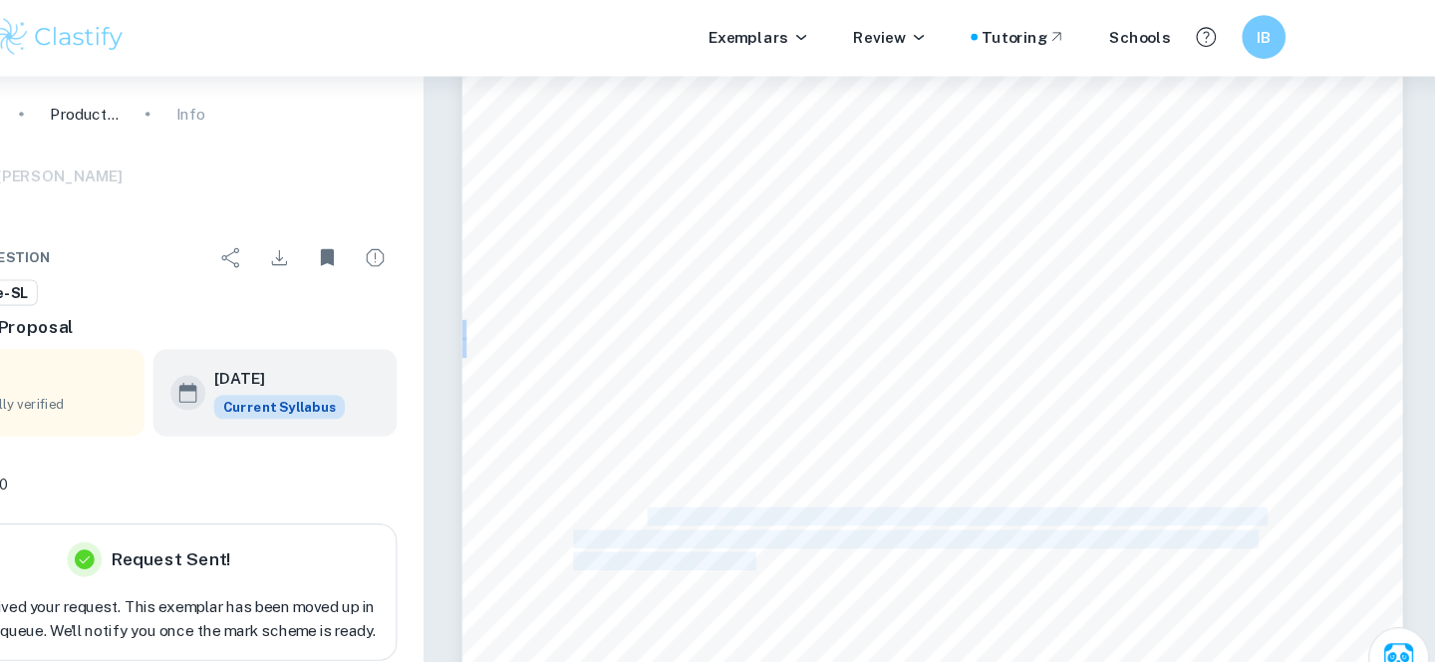
drag, startPoint x: 711, startPoint y: 336, endPoint x: 807, endPoint y: 376, distance: 103.6
click at [807, 376] on div "A2: The main aspect of the play I want to focus on is to visualize and emphasiz…" at bounding box center [968, 615] width 861 height 1114
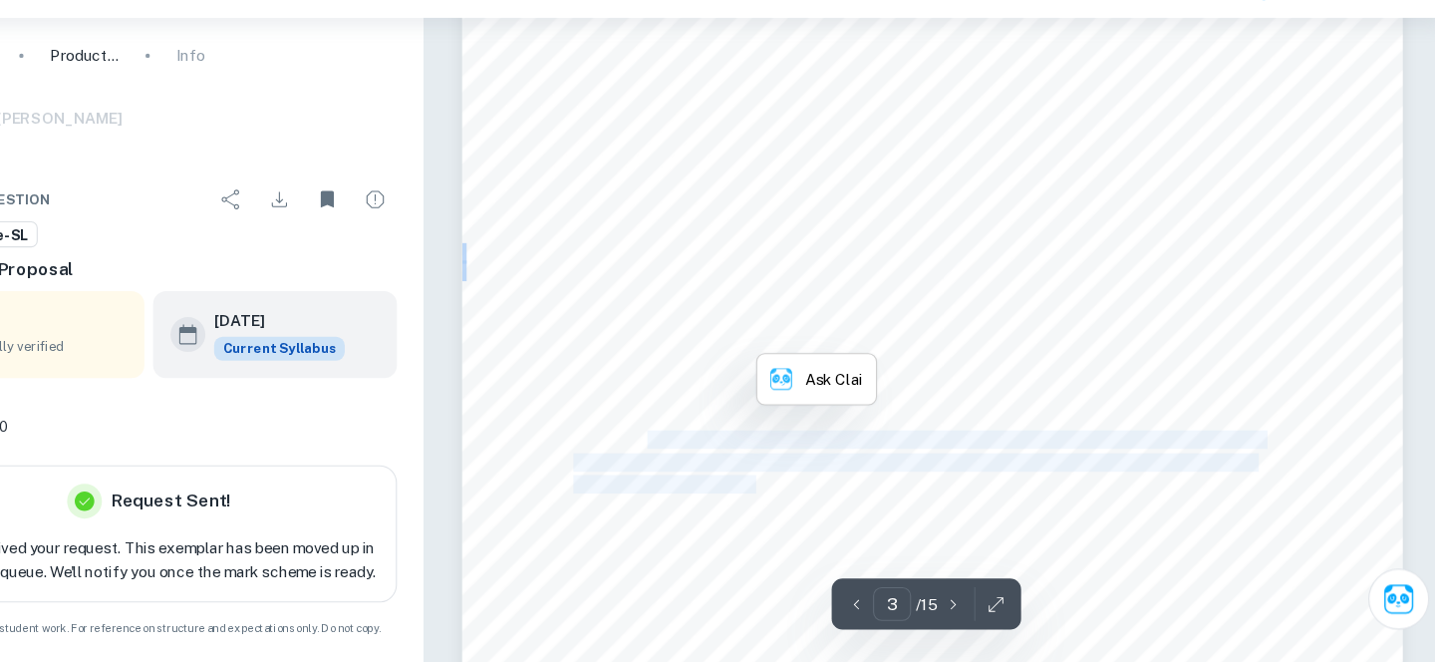
scroll to position [2441, 0]
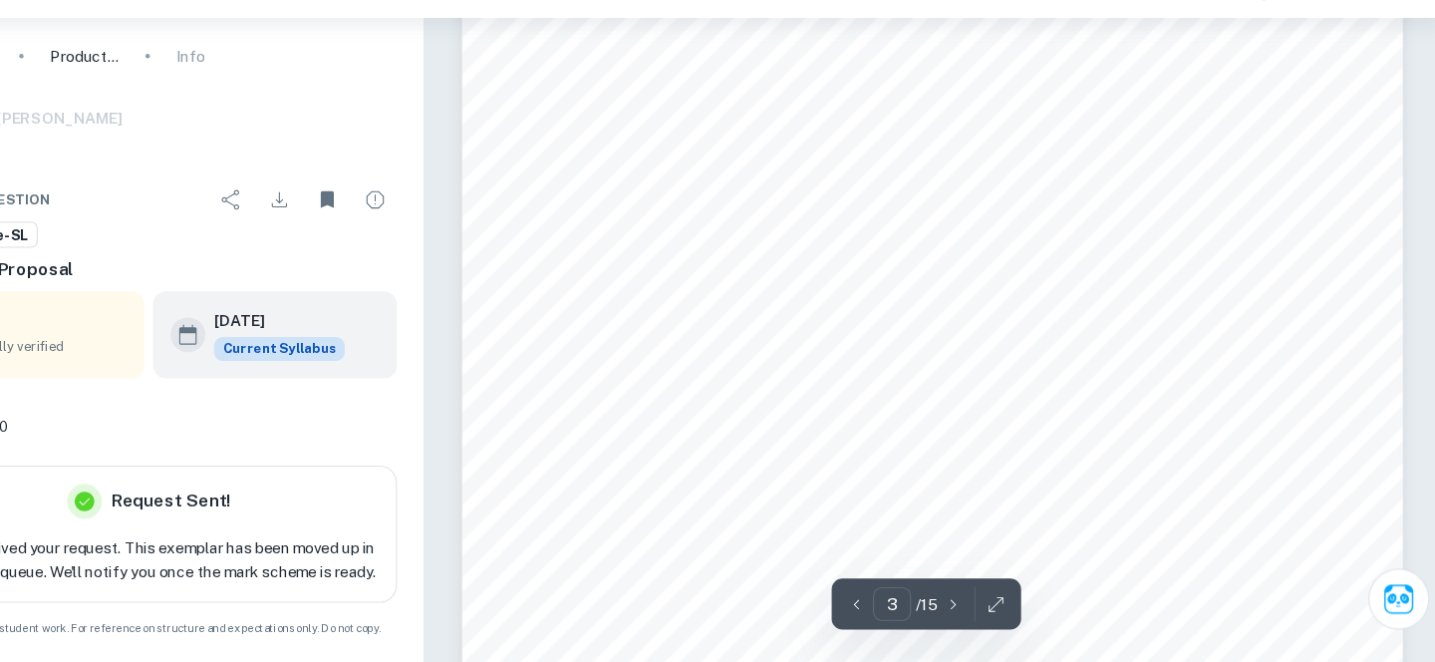
click at [767, 325] on span "with the emphasis on serious topics allow younger audiences to see the traditio…" at bounding box center [954, 333] width 629 height 16
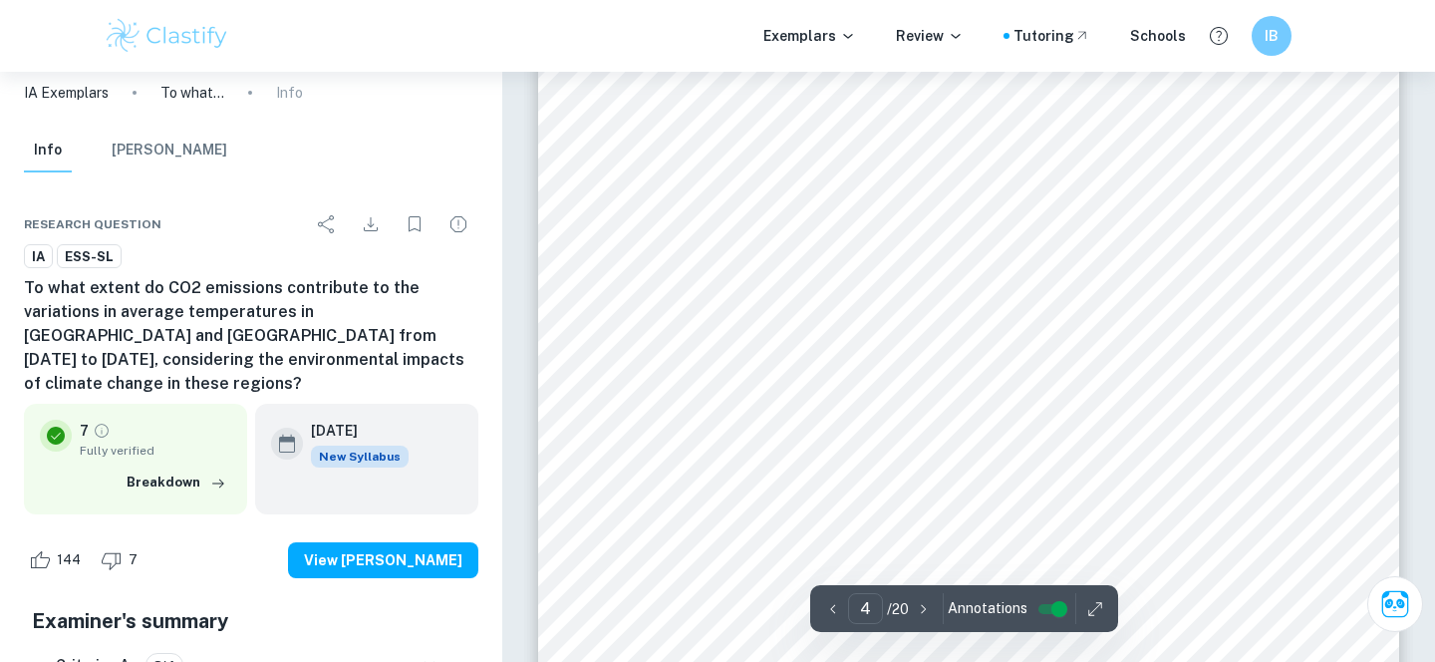
scroll to position [3808, 0]
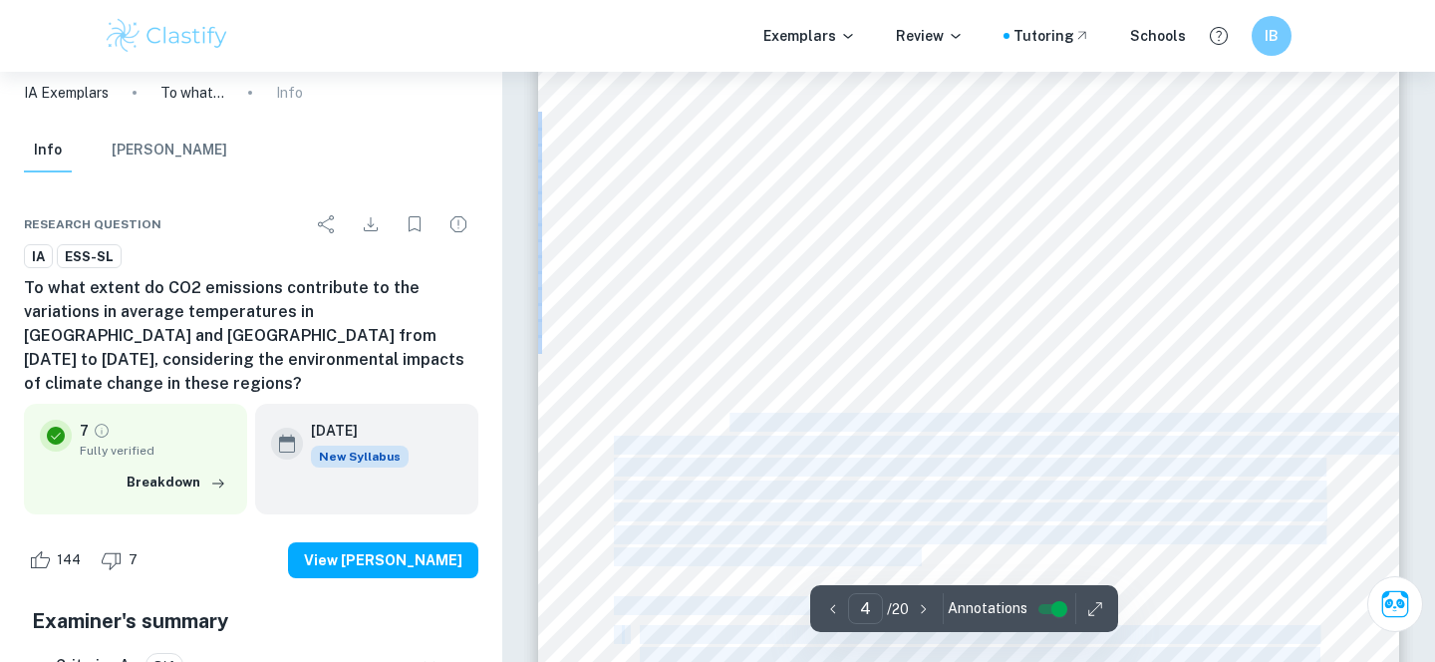
drag, startPoint x: 953, startPoint y: 425, endPoint x: 726, endPoint y: 278, distance: 270.8
click at [724, 278] on div "4 6. Methodology 1. Begin by creating a three-column table (3x21) in Google She…" at bounding box center [968, 352] width 861 height 1114
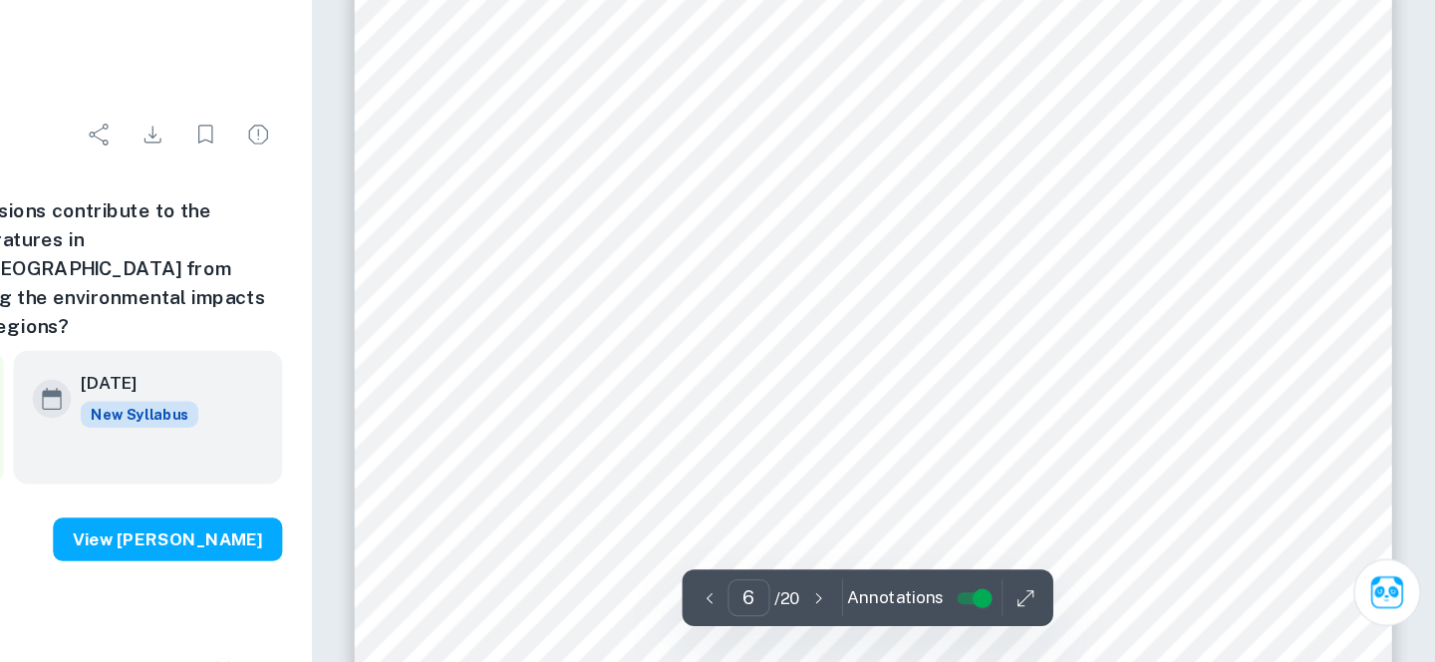
scroll to position [5943, 0]
